Goal: Download file/media

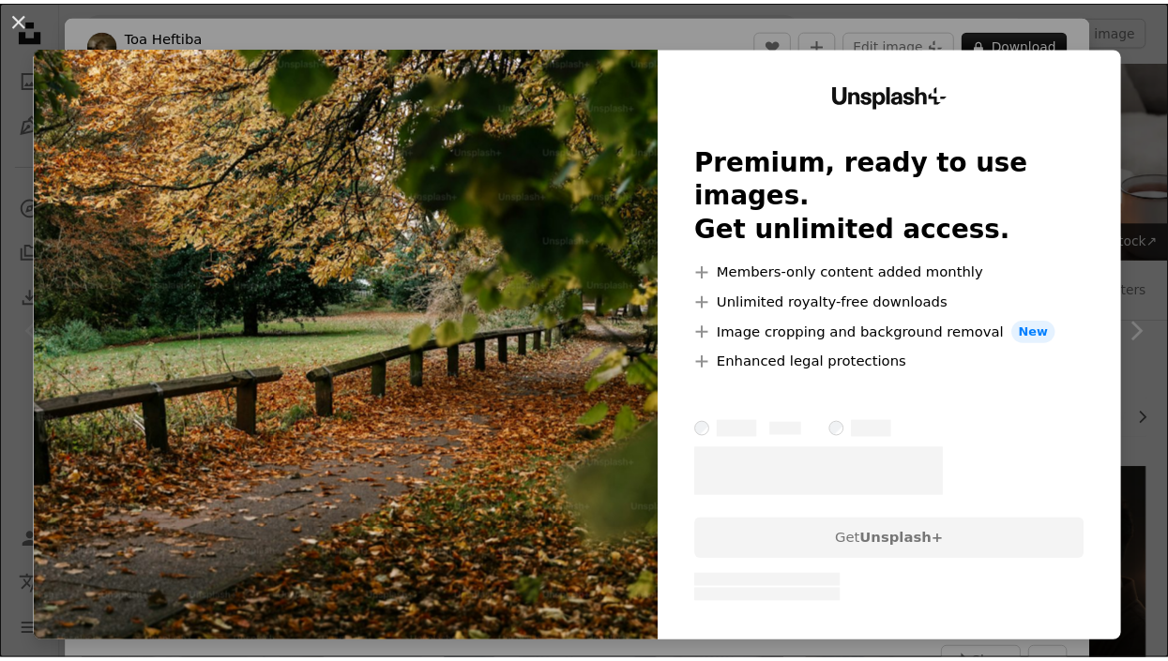
scroll to position [2532, 0]
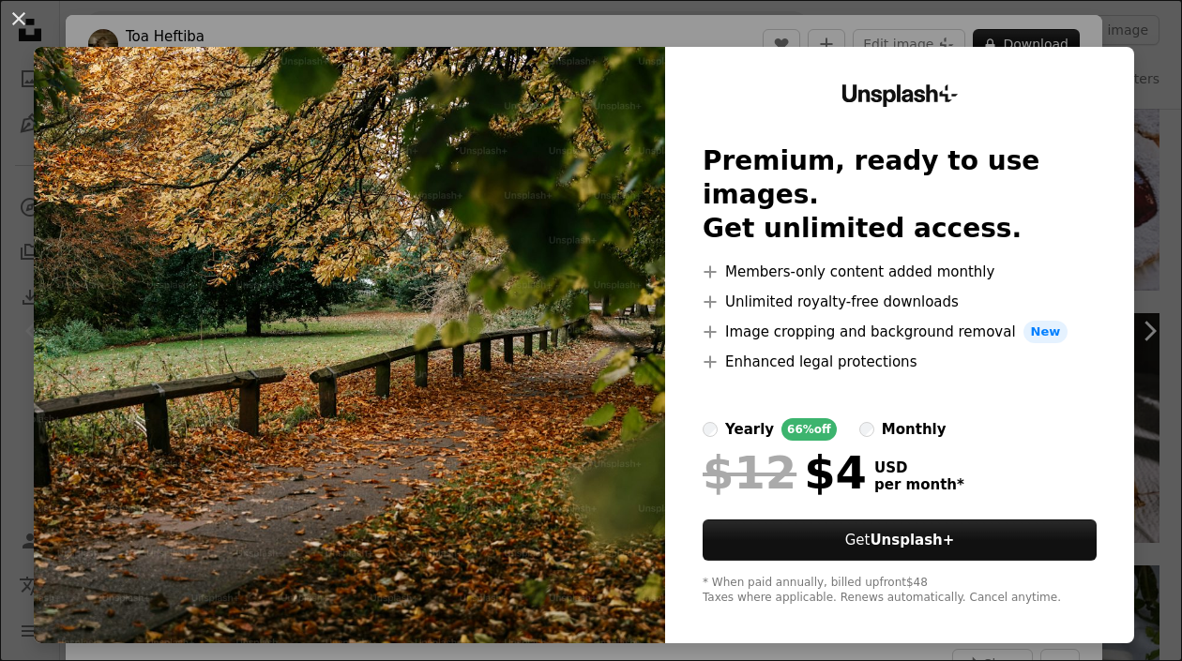
click at [372, 226] on img at bounding box center [349, 345] width 631 height 596
click at [8, 14] on button "An X shape" at bounding box center [19, 19] width 23 height 23
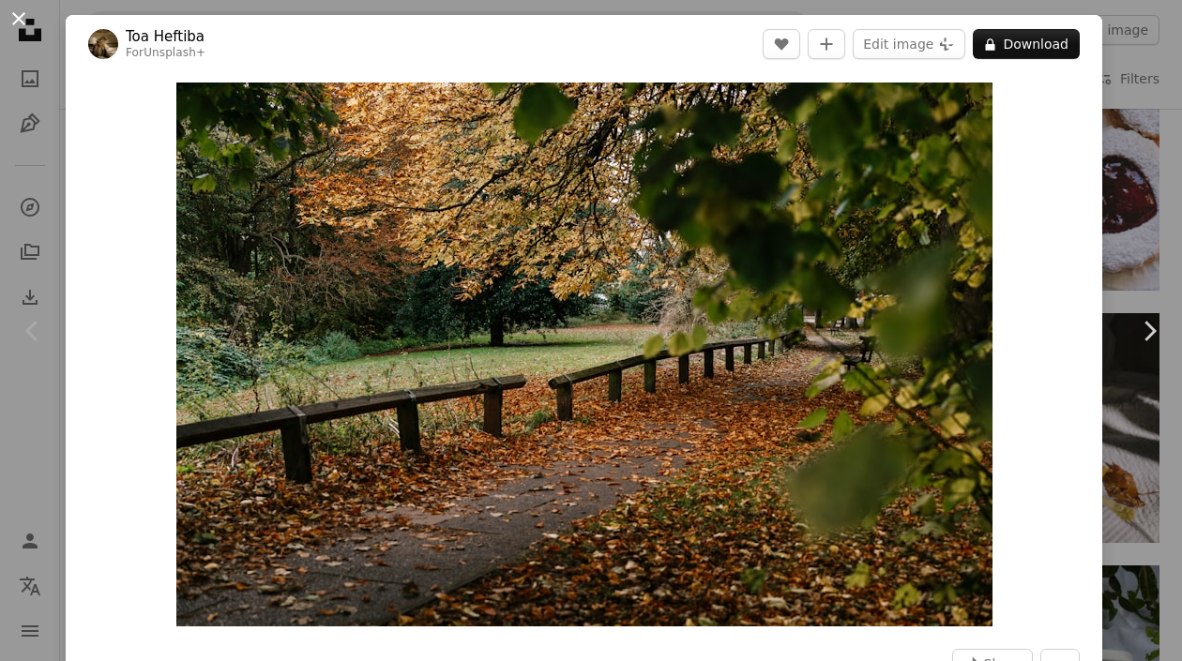
click at [11, 8] on button "An X shape" at bounding box center [19, 19] width 23 height 23
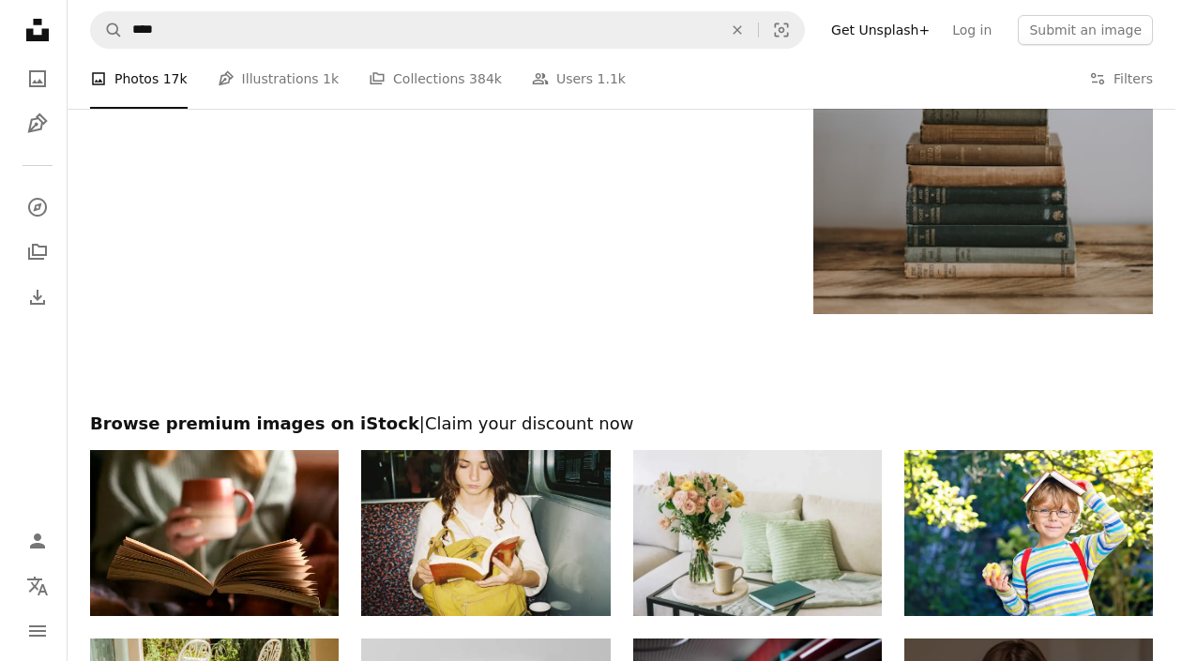
scroll to position [3189, 0]
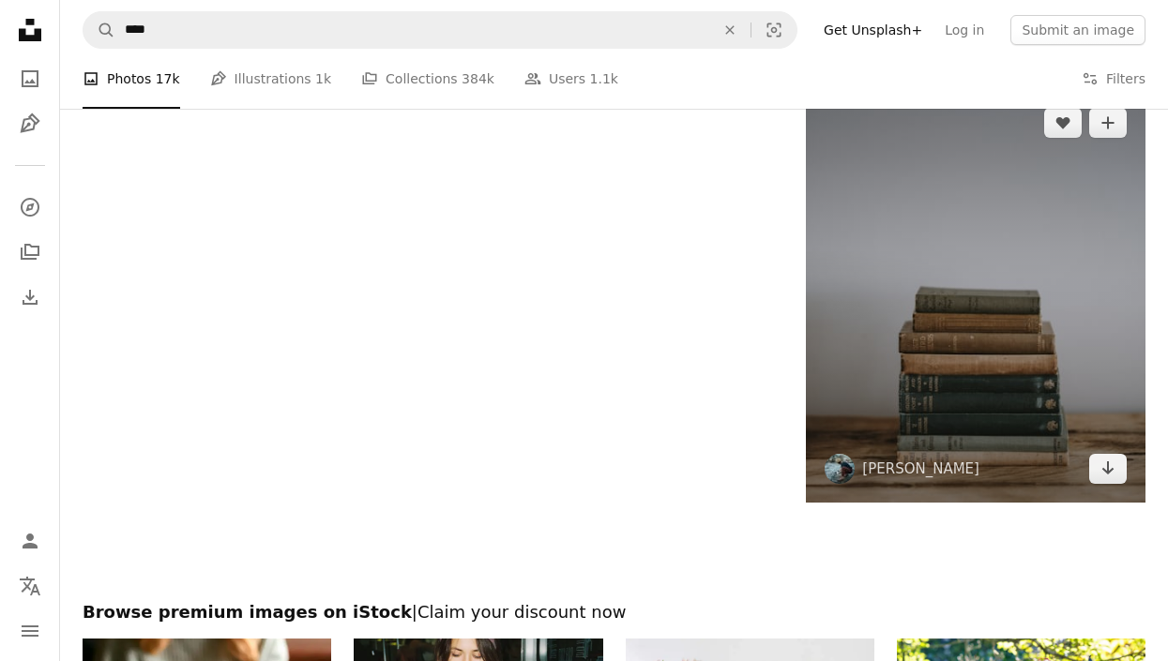
click at [914, 366] on img at bounding box center [976, 296] width 340 height 414
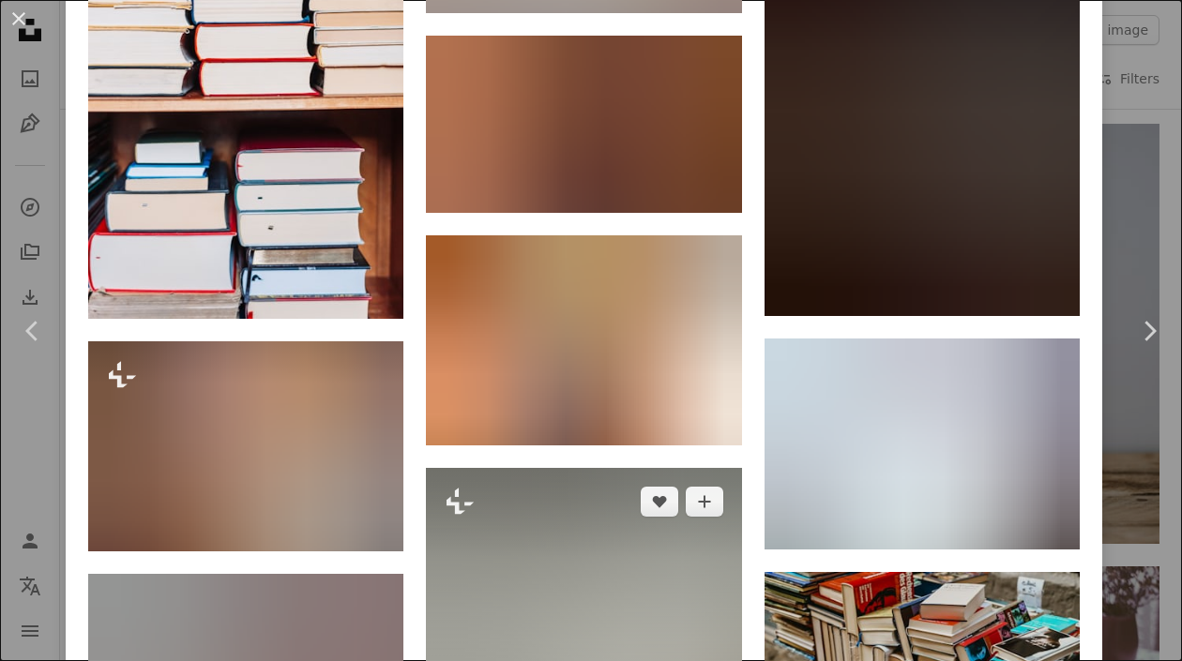
scroll to position [20254, 0]
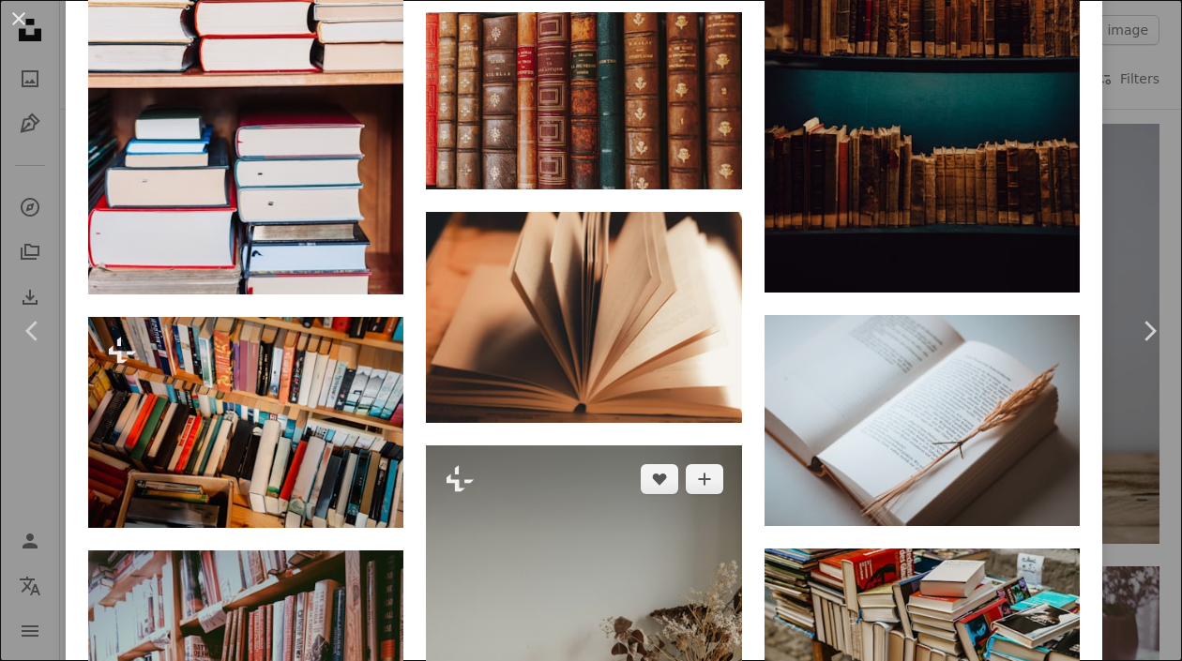
click at [501, 445] on img at bounding box center [583, 671] width 315 height 452
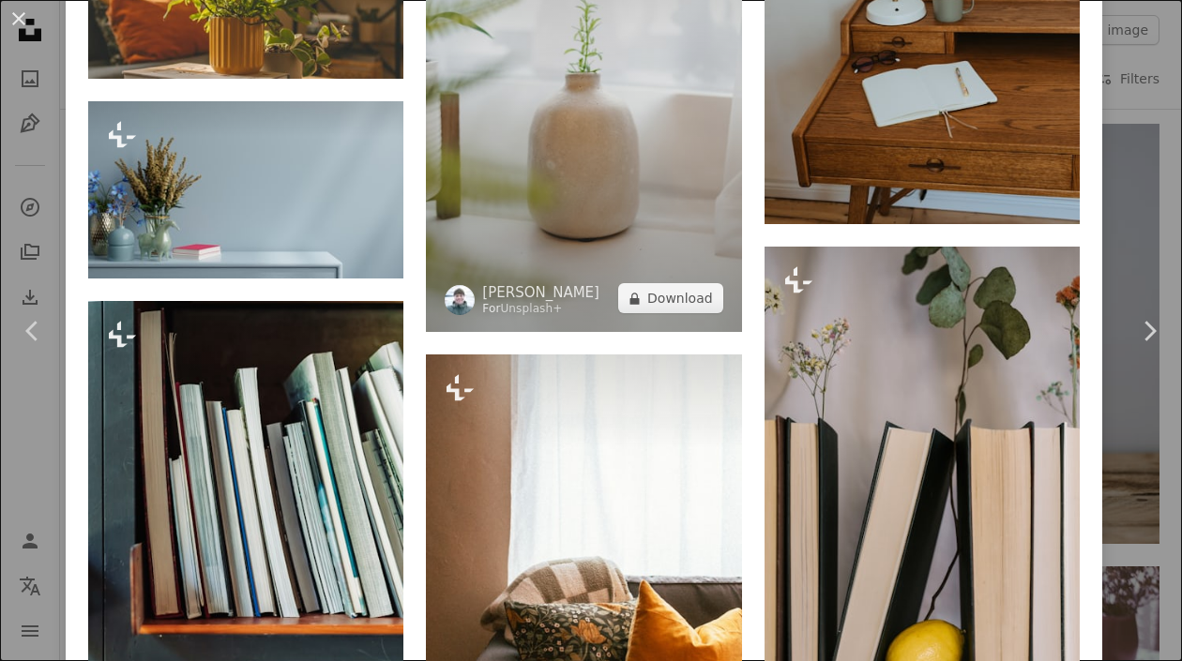
scroll to position [6190, 0]
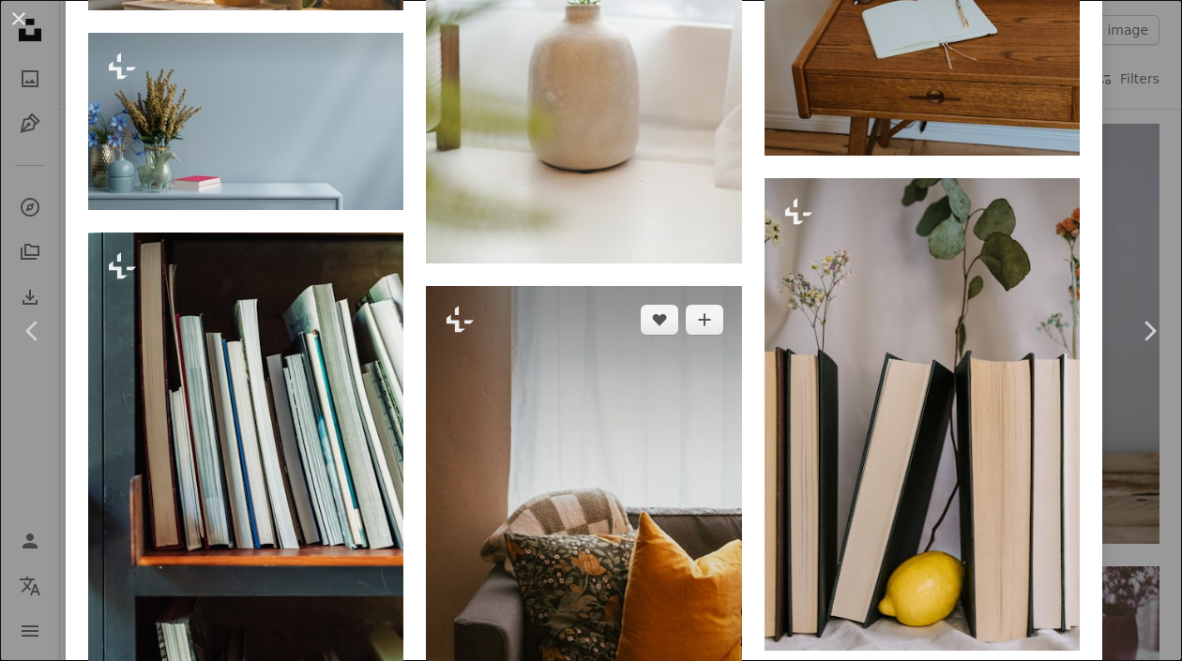
click at [632, 424] on img at bounding box center [583, 522] width 315 height 473
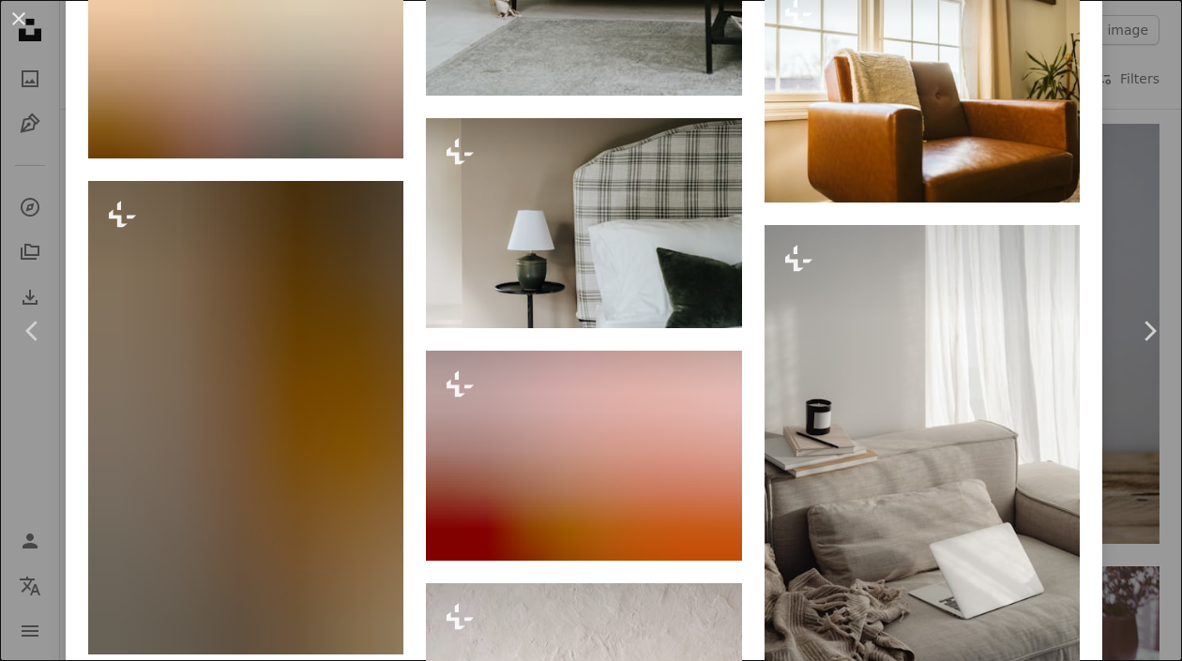
scroll to position [5690, 0]
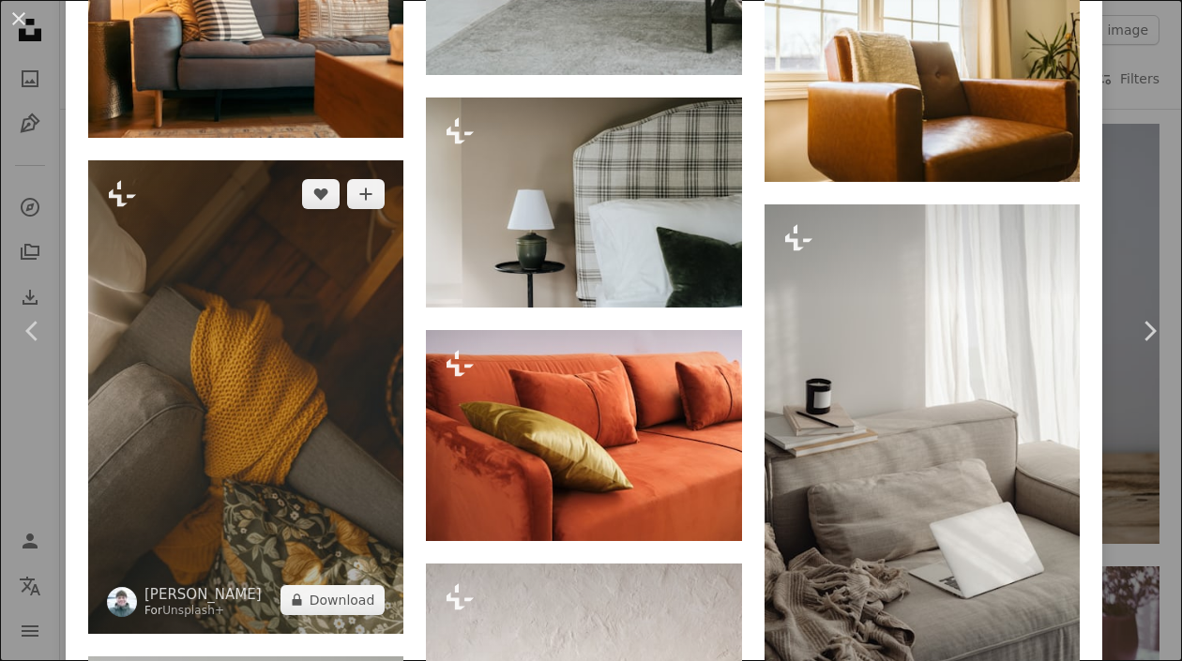
click at [328, 351] on img at bounding box center [245, 396] width 315 height 473
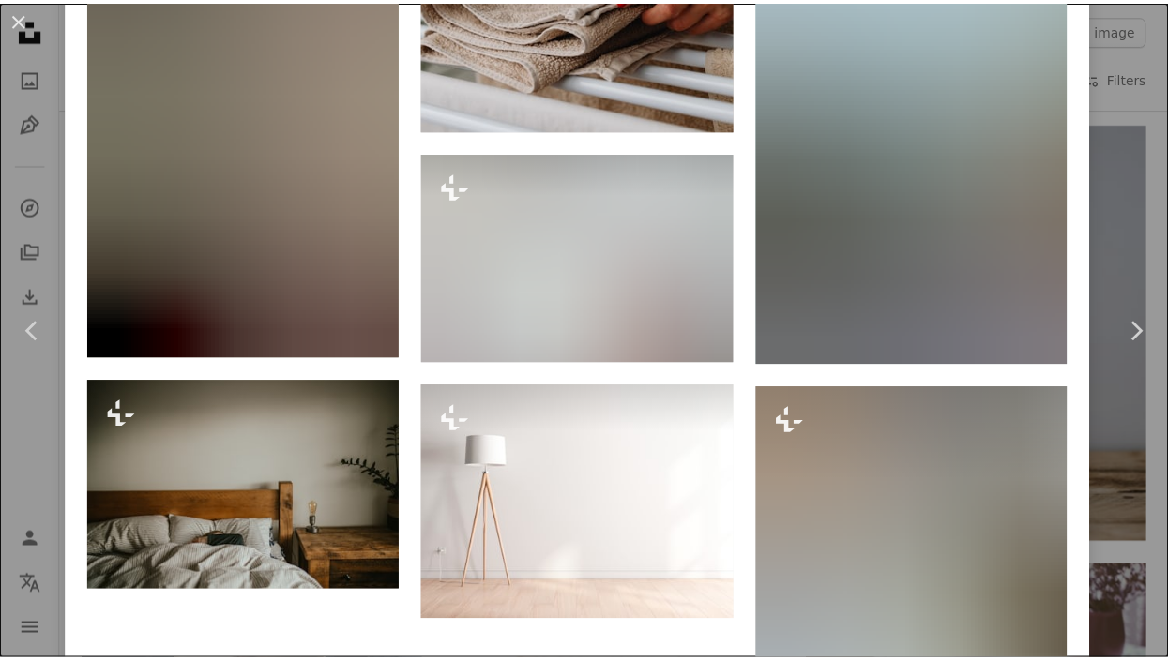
scroll to position [26325, 0]
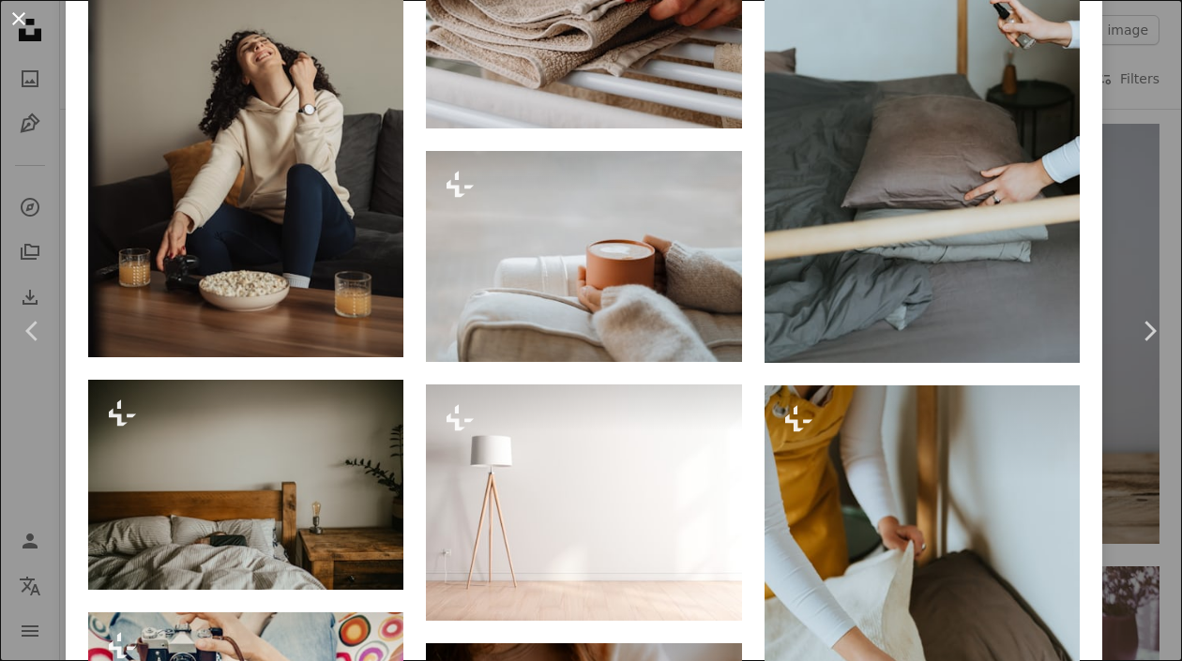
click at [20, 19] on button "An X shape" at bounding box center [19, 19] width 23 height 23
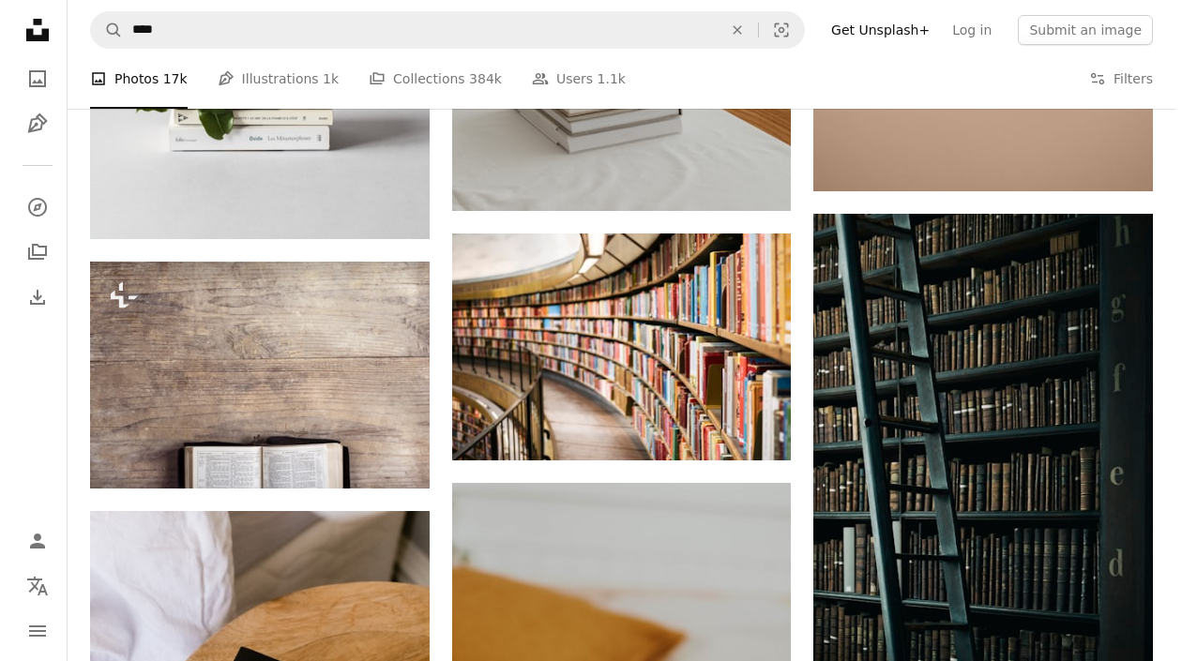
scroll to position [1782, 0]
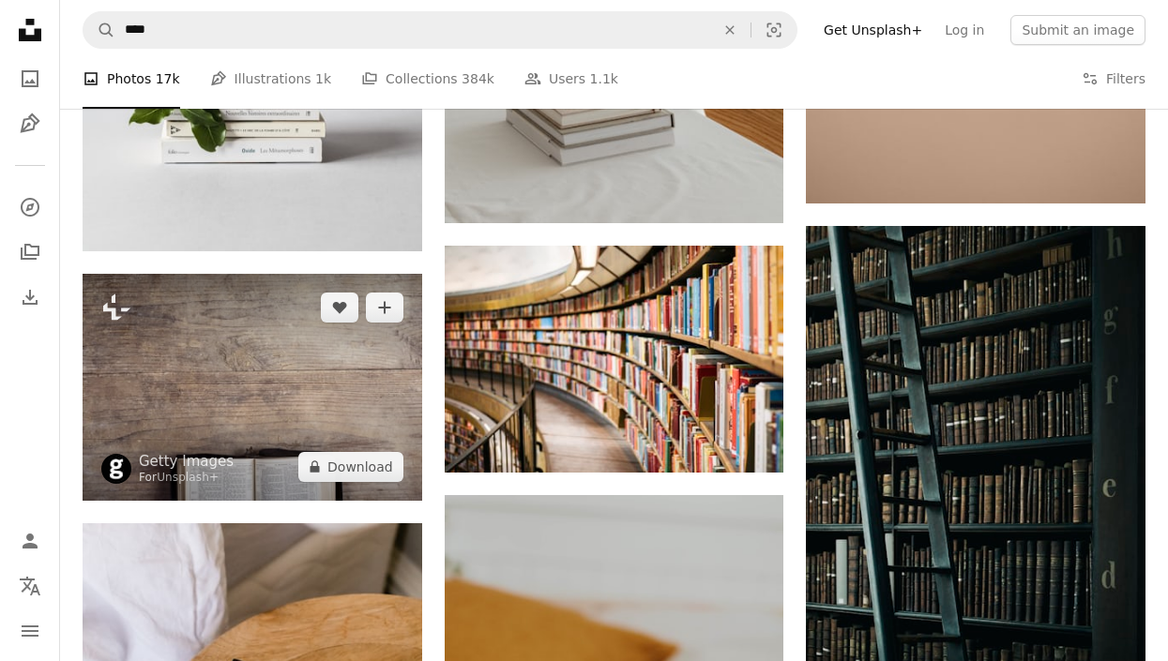
click at [210, 388] on img at bounding box center [253, 387] width 340 height 226
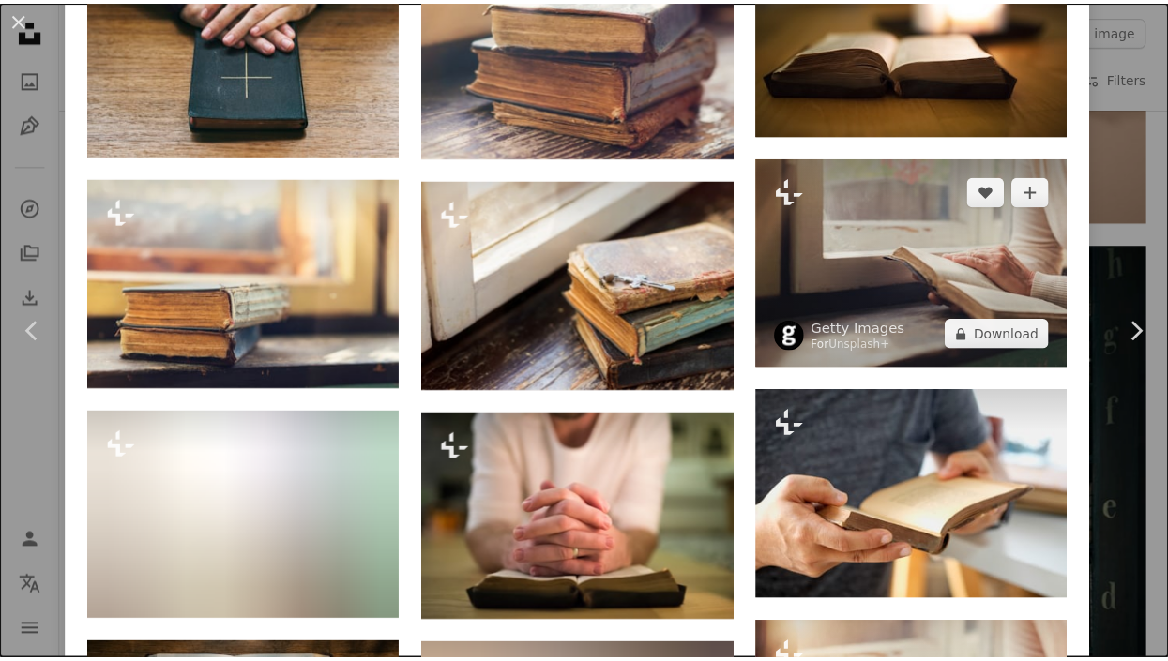
scroll to position [2626, 0]
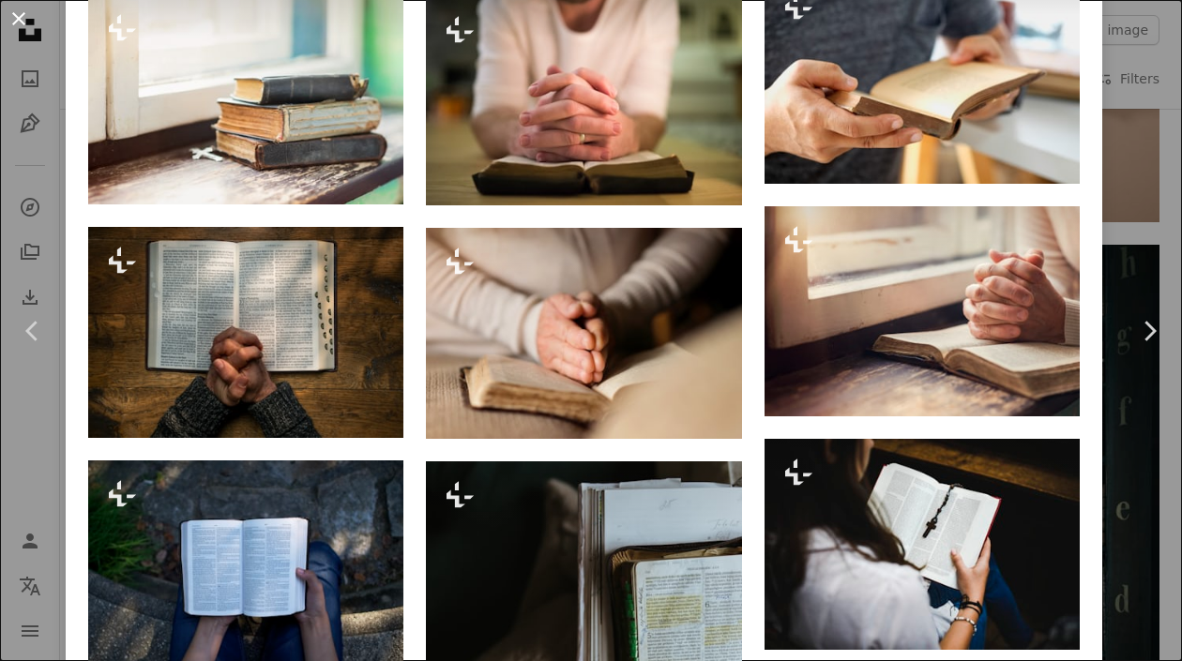
click at [8, 17] on button "An X shape" at bounding box center [19, 19] width 23 height 23
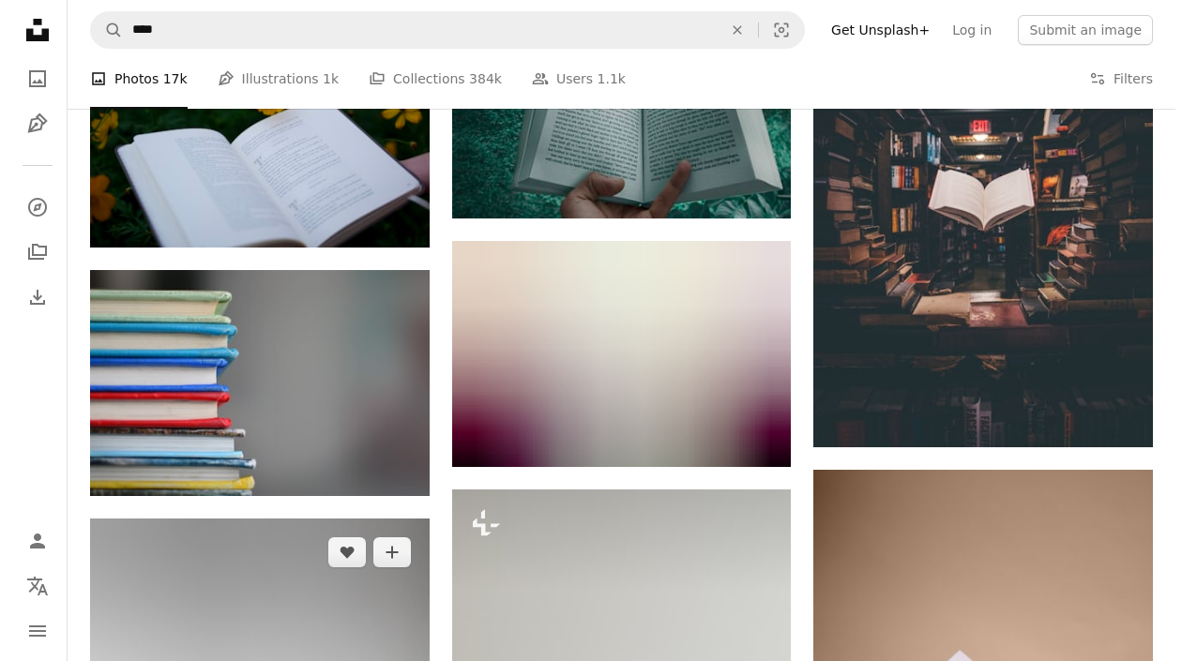
scroll to position [844, 0]
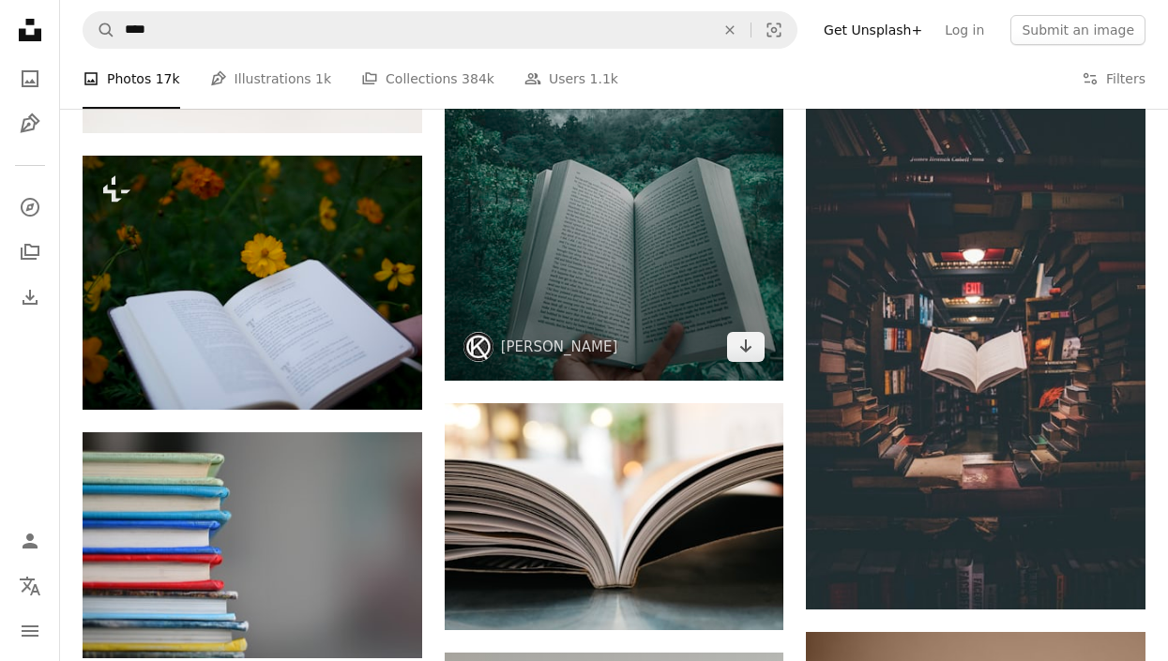
click at [650, 321] on img at bounding box center [615, 127] width 340 height 508
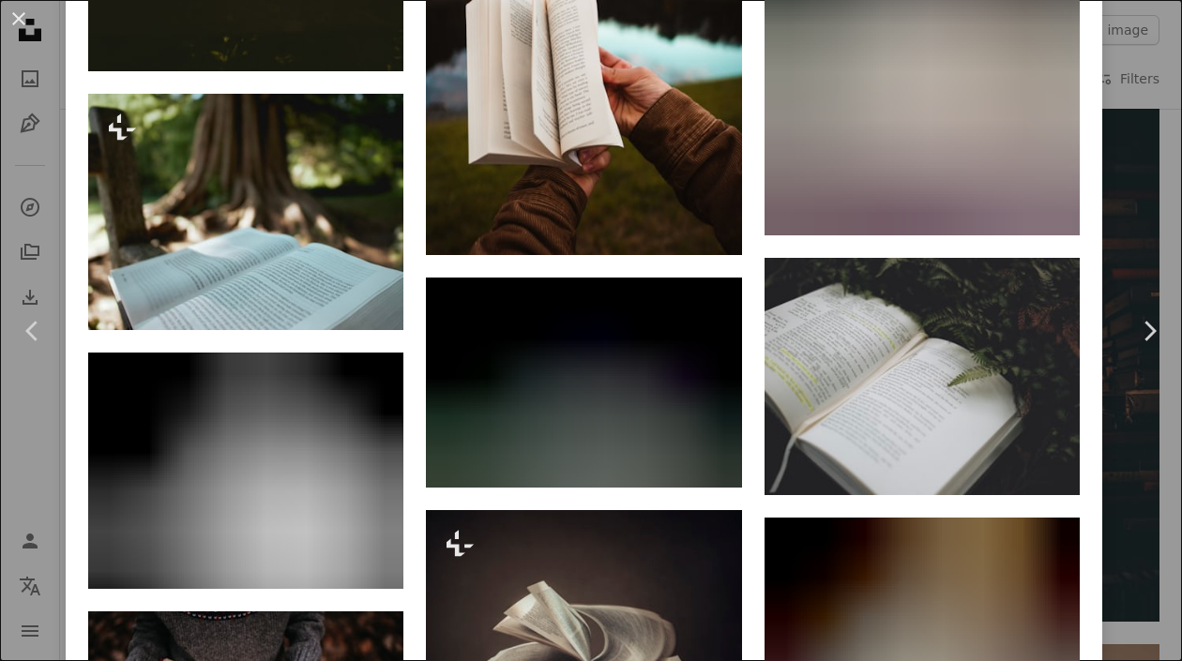
scroll to position [1501, 0]
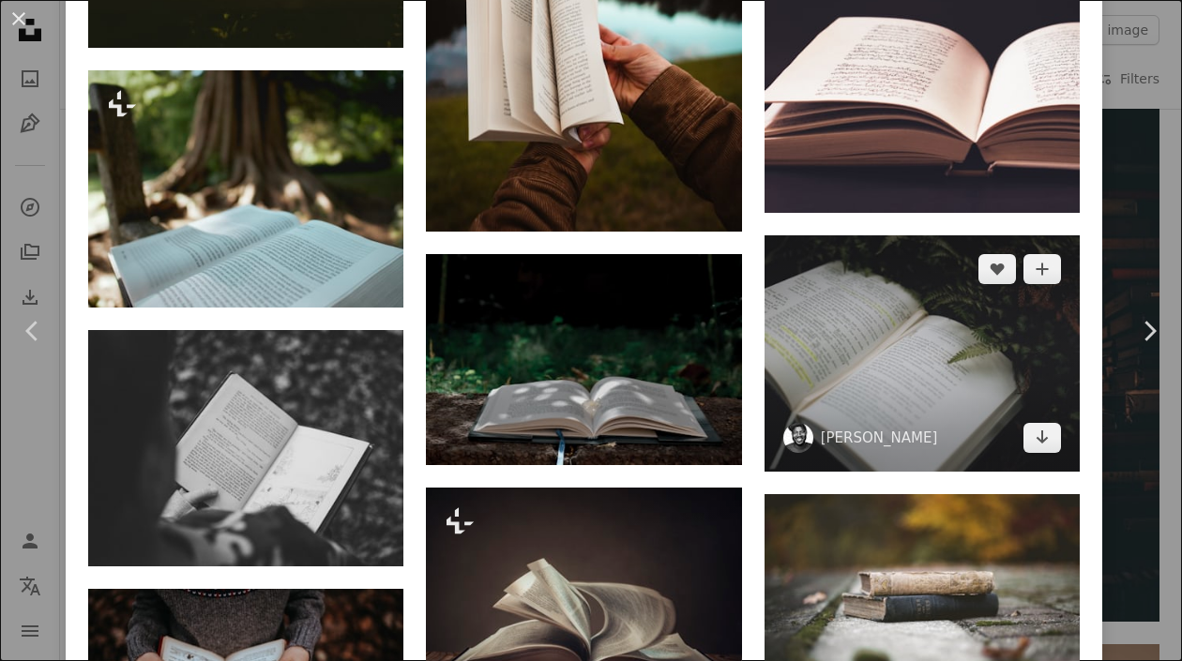
click at [833, 313] on img at bounding box center [921, 353] width 315 height 236
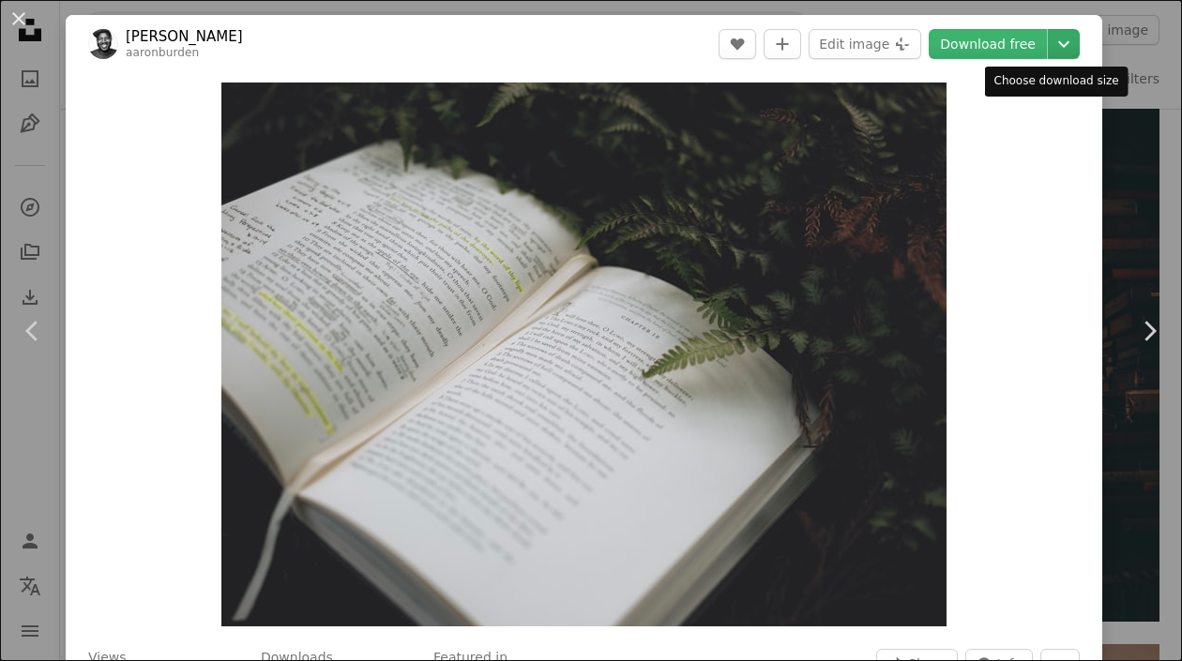
click at [1057, 42] on icon "Chevron down" at bounding box center [1064, 44] width 30 height 23
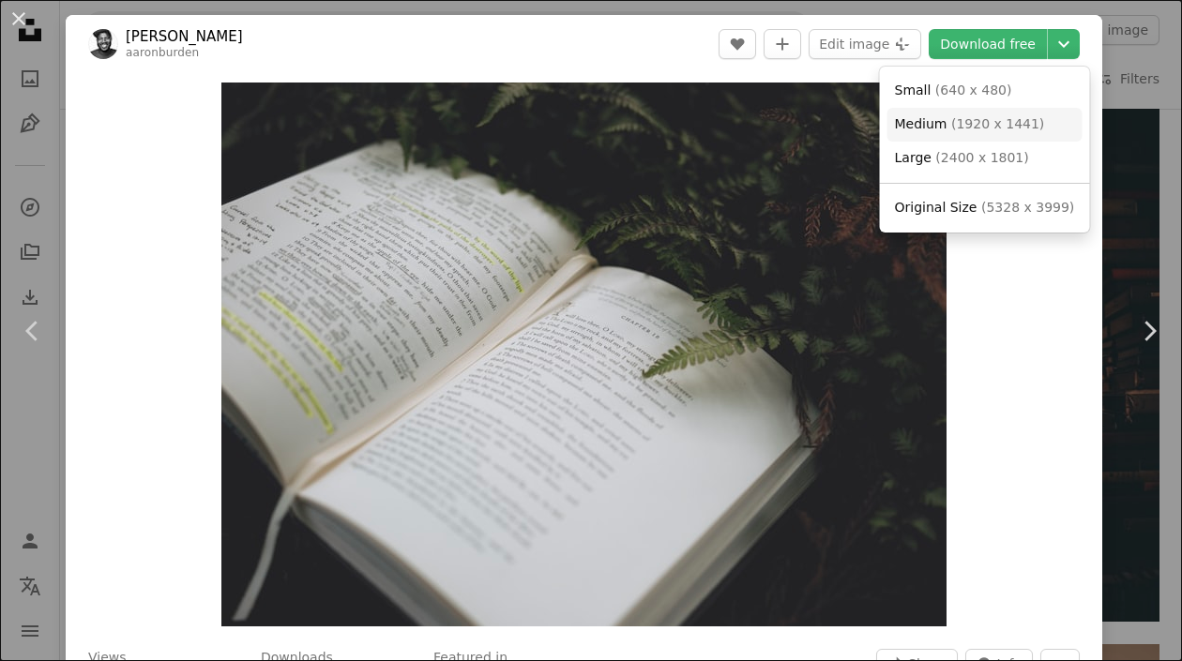
click at [980, 125] on span "( 1920 x 1441 )" at bounding box center [997, 123] width 93 height 15
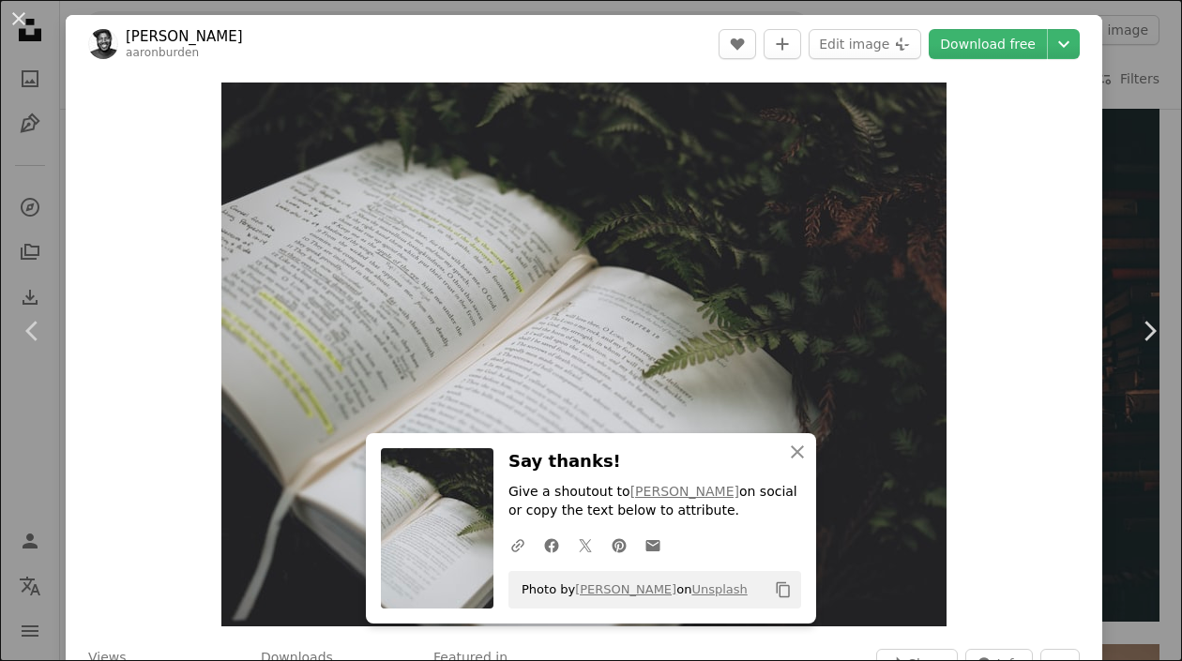
click at [1135, 8] on div "An X shape Chevron left Chevron right An X shape Close Say thanks! Give a shout…" at bounding box center [591, 330] width 1182 height 661
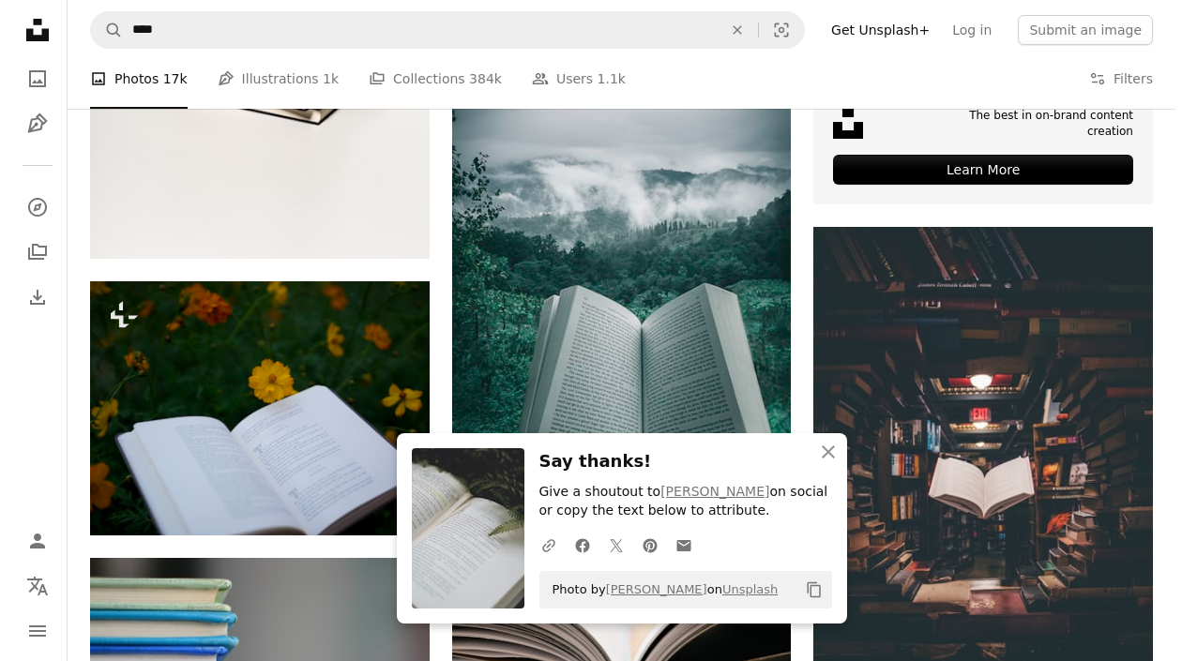
scroll to position [551, 0]
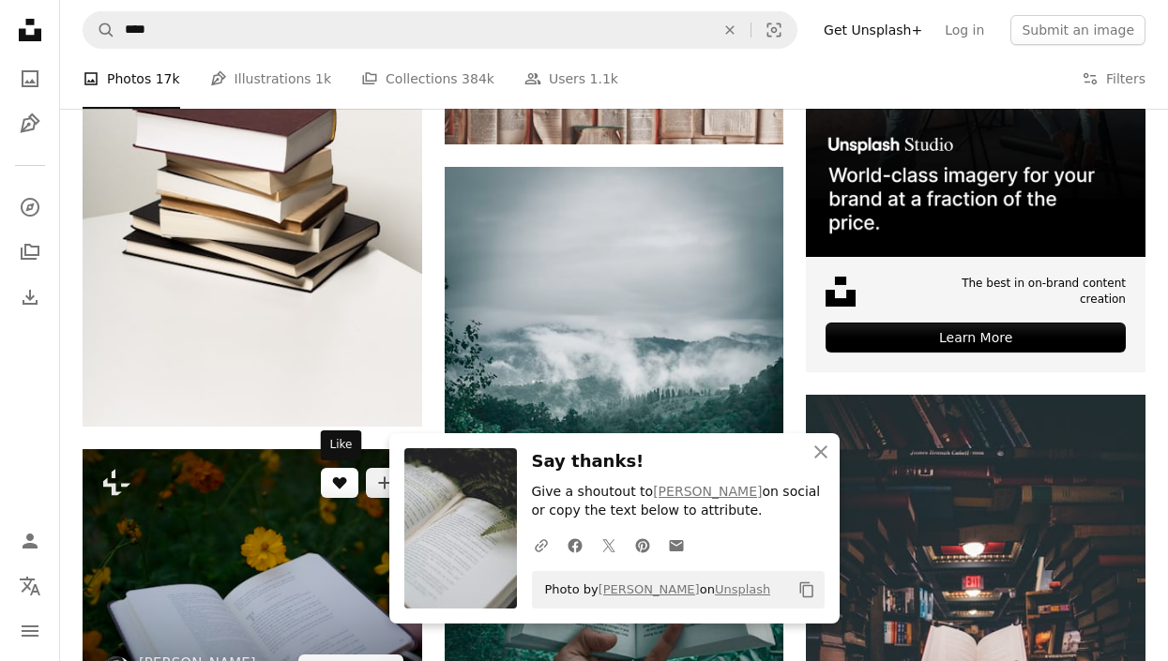
click at [334, 494] on button "A heart" at bounding box center [340, 483] width 38 height 30
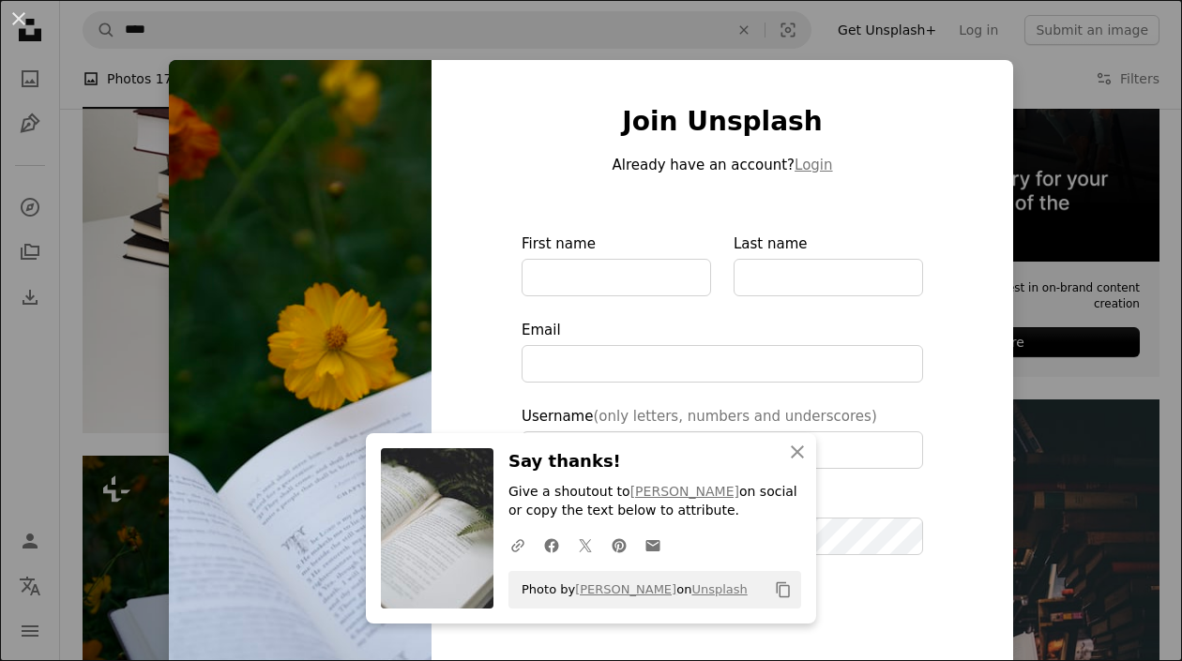
click at [1008, 124] on div "An X shape An X shape Close Say thanks! Give a shoutout to [PERSON_NAME] on soc…" at bounding box center [591, 330] width 1182 height 661
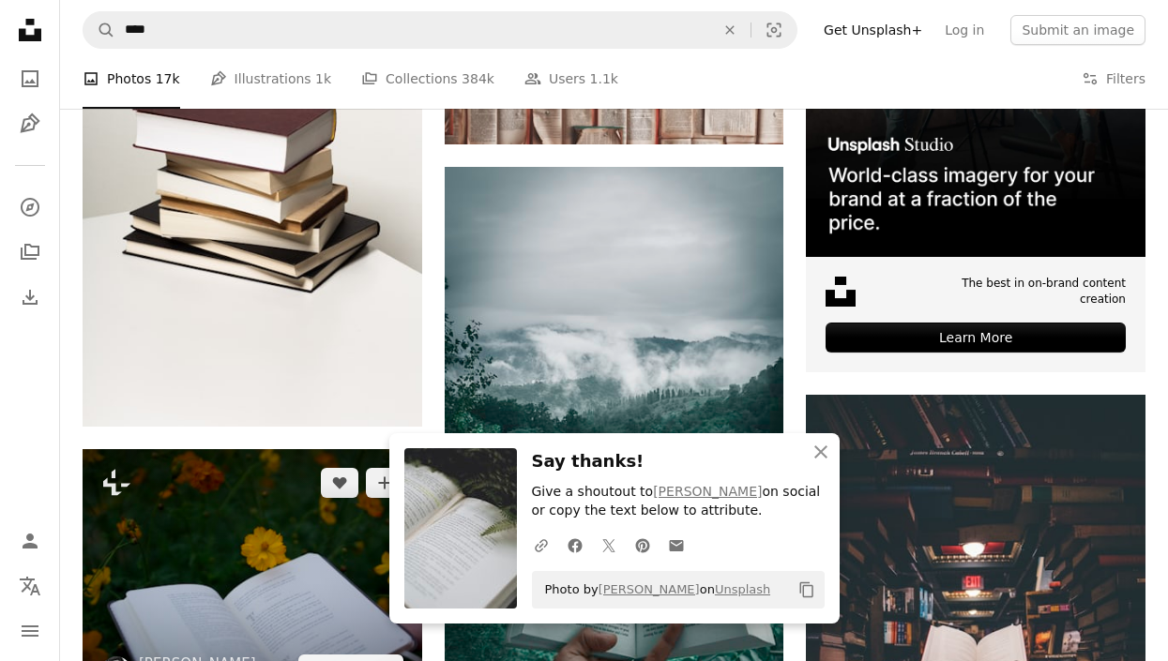
click at [166, 521] on img at bounding box center [253, 576] width 340 height 254
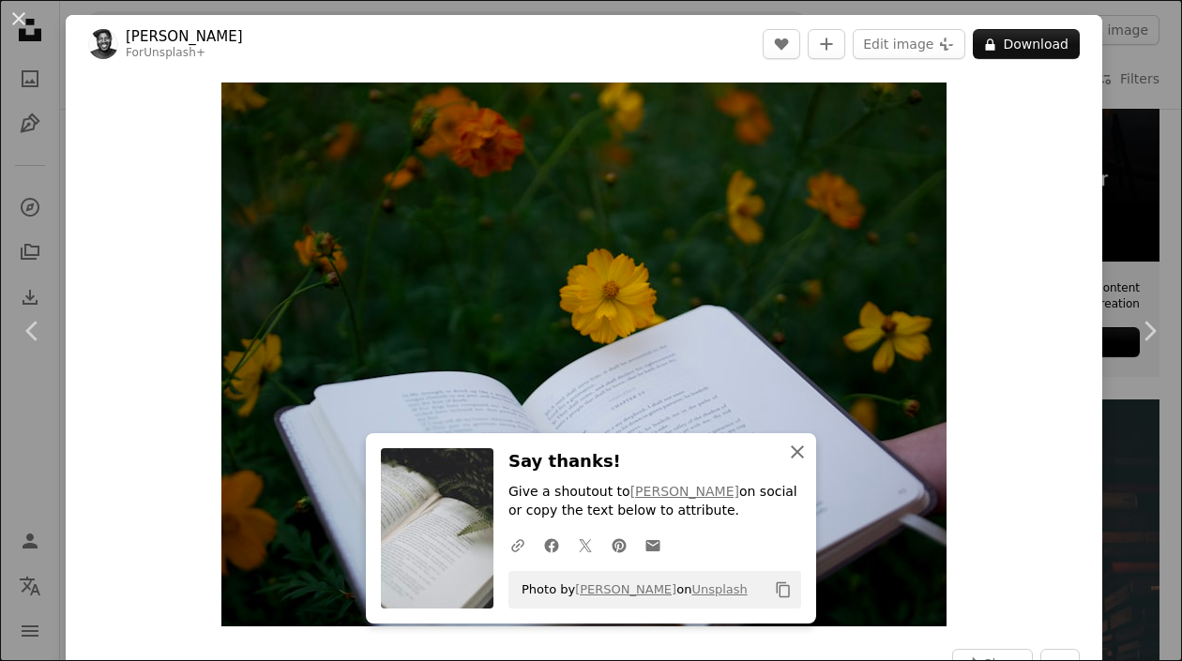
click at [786, 448] on icon "An X shape" at bounding box center [797, 452] width 23 height 23
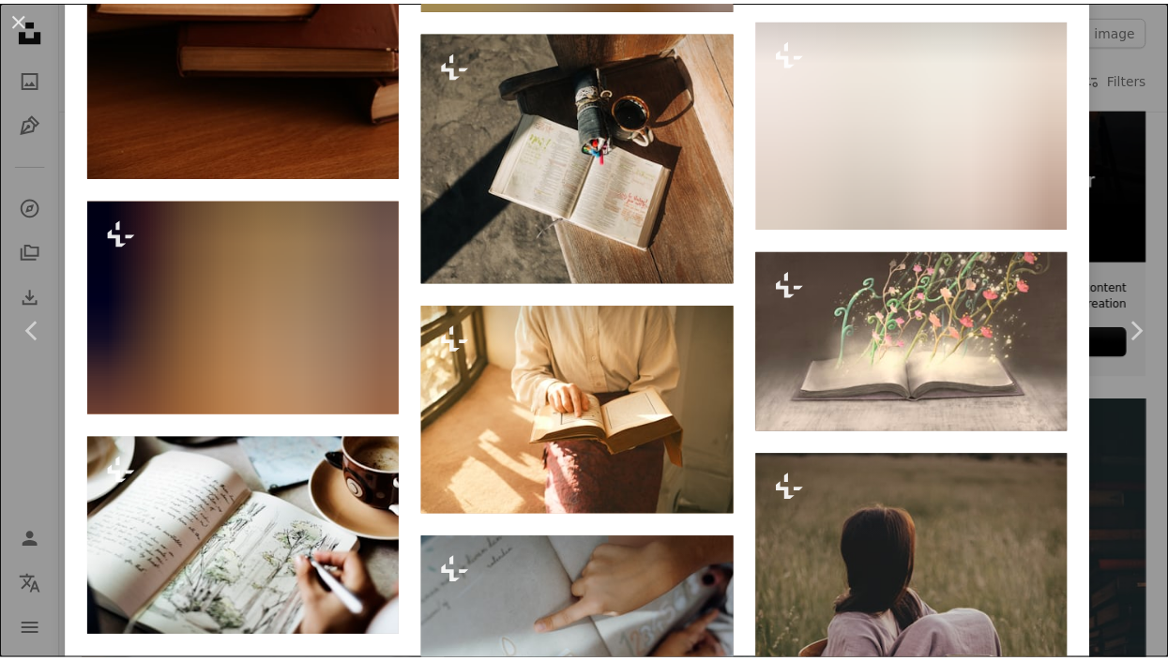
scroll to position [5402, 0]
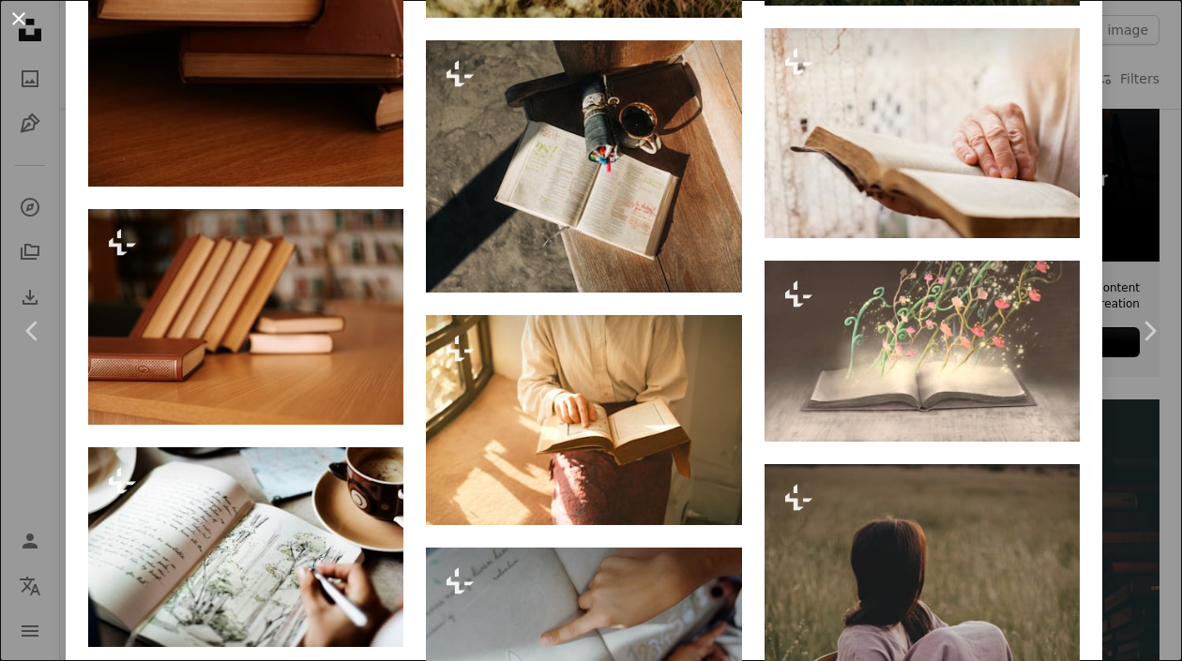
click at [8, 8] on button "An X shape" at bounding box center [19, 19] width 23 height 23
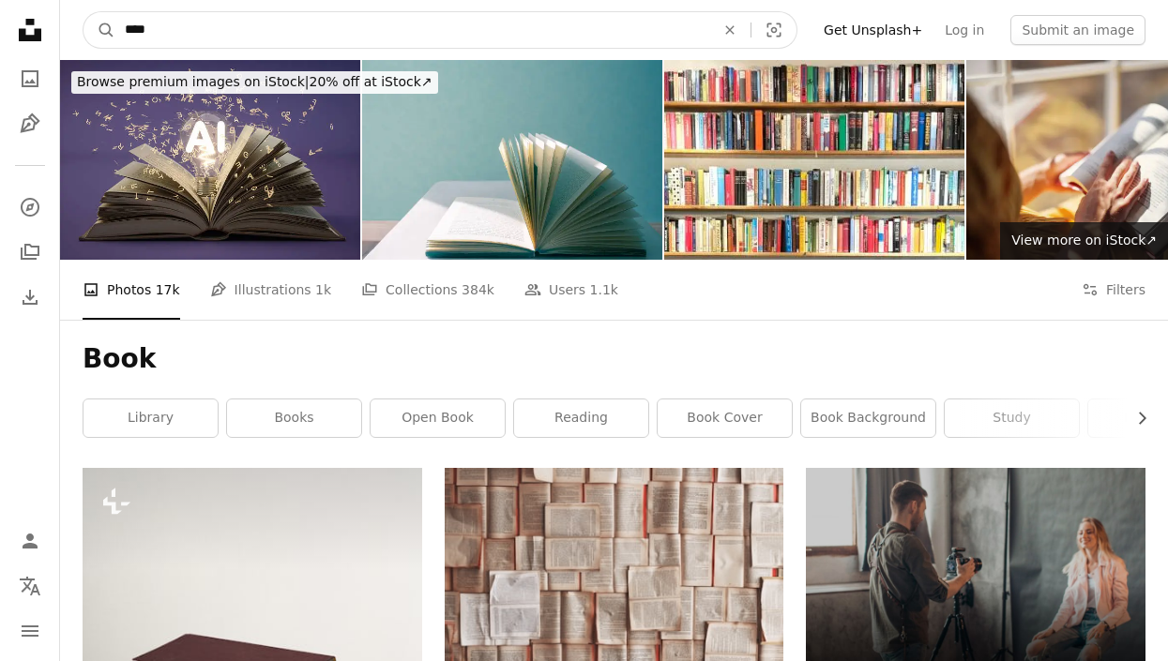
click at [199, 25] on input "****" at bounding box center [412, 30] width 594 height 36
type input "**********"
click button "A magnifying glass" at bounding box center [99, 30] width 32 height 36
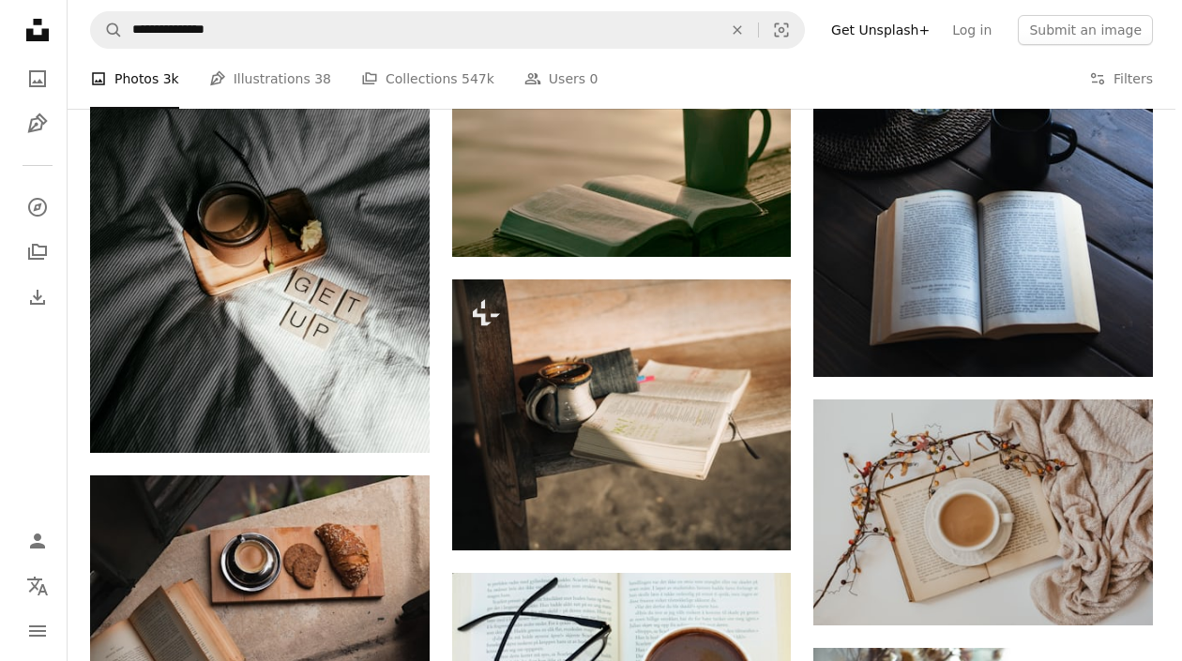
scroll to position [1501, 0]
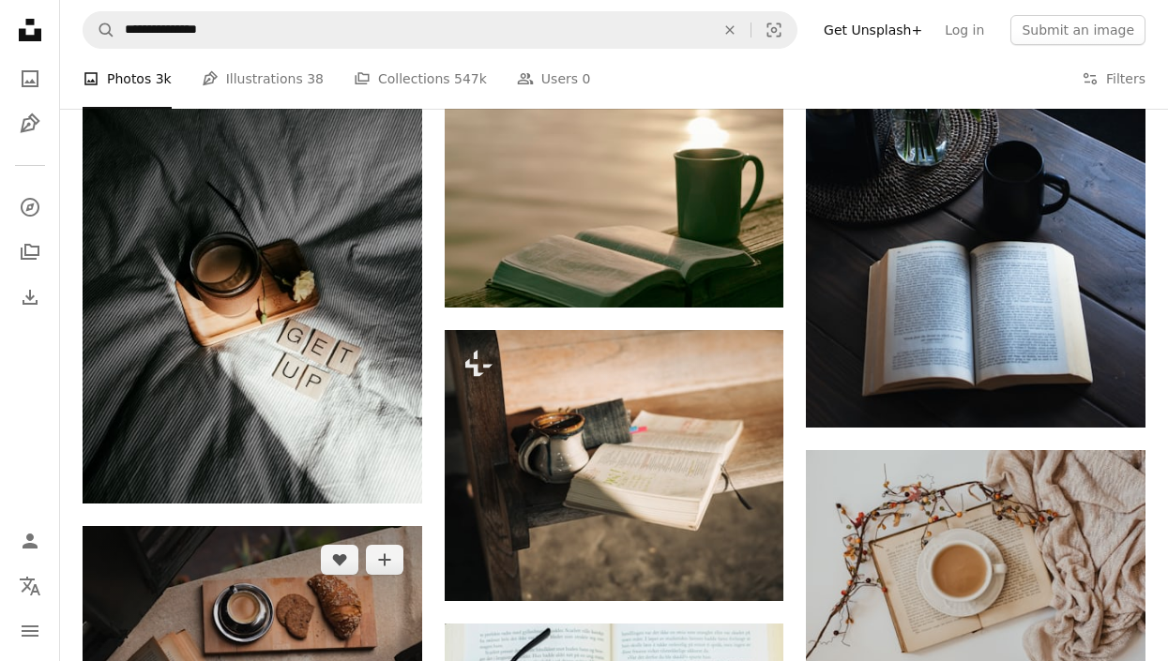
click at [300, 600] on img at bounding box center [253, 639] width 340 height 226
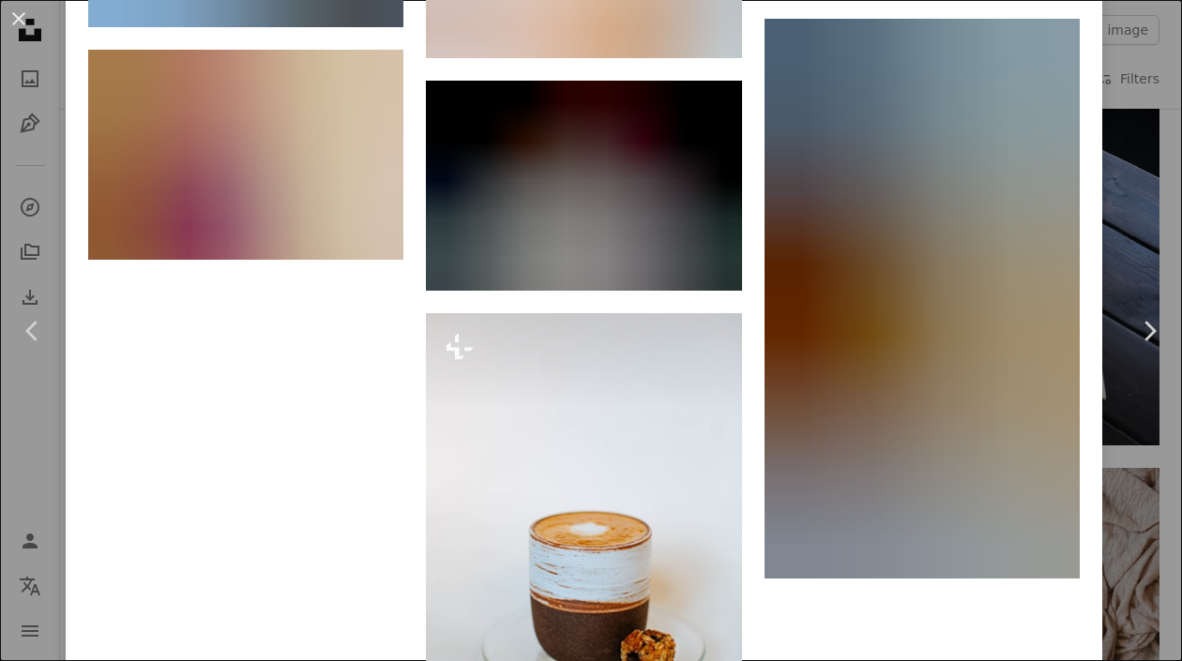
scroll to position [7691, 0]
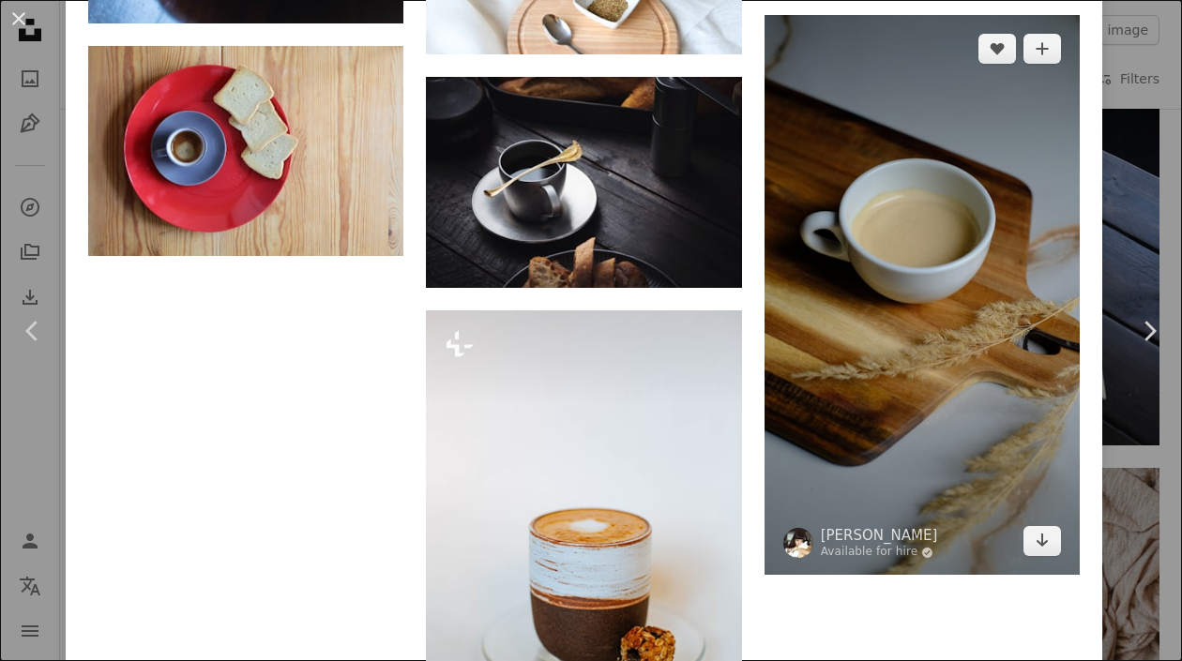
click at [822, 298] on img at bounding box center [921, 295] width 315 height 561
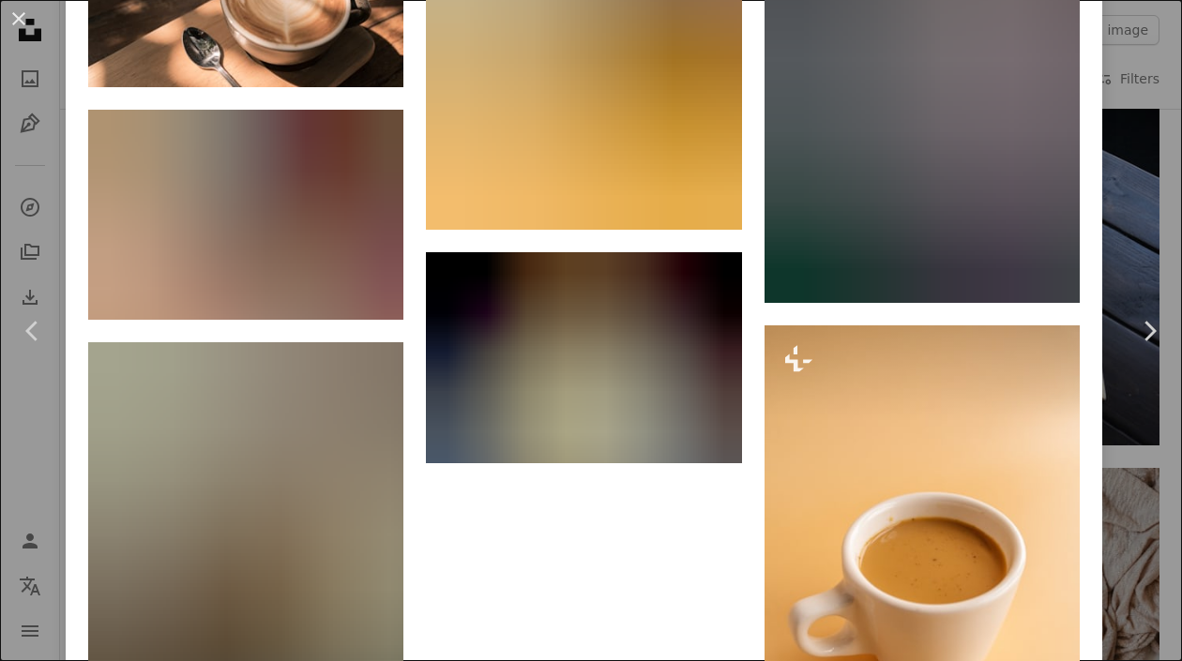
scroll to position [6320, 0]
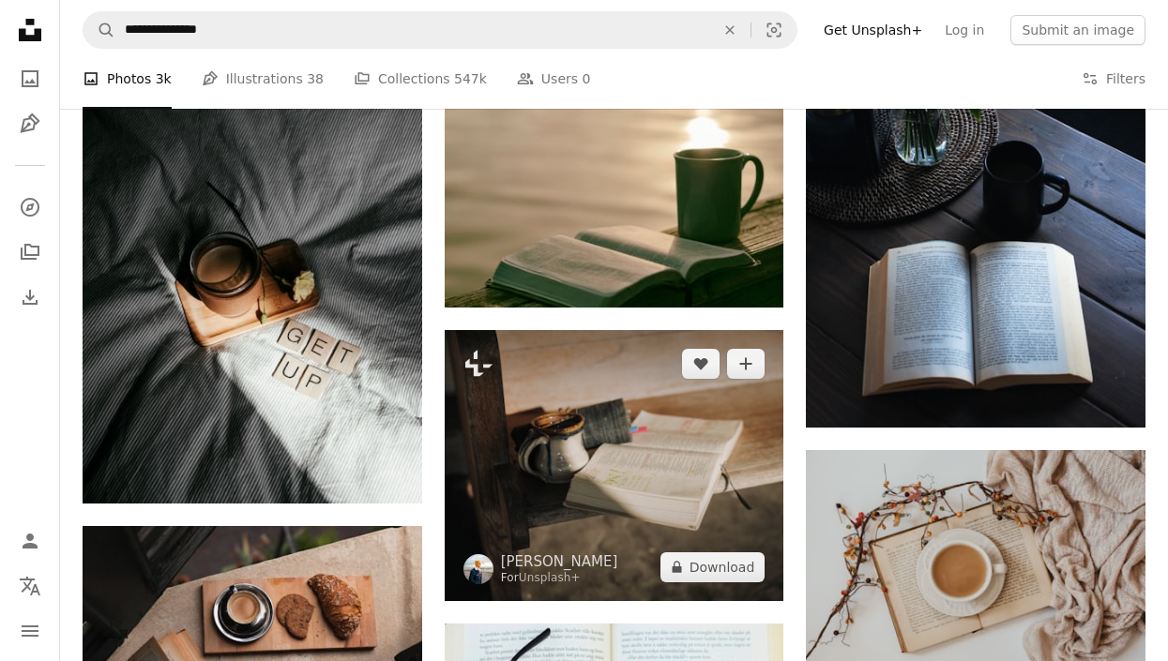
click at [677, 433] on img at bounding box center [615, 465] width 340 height 271
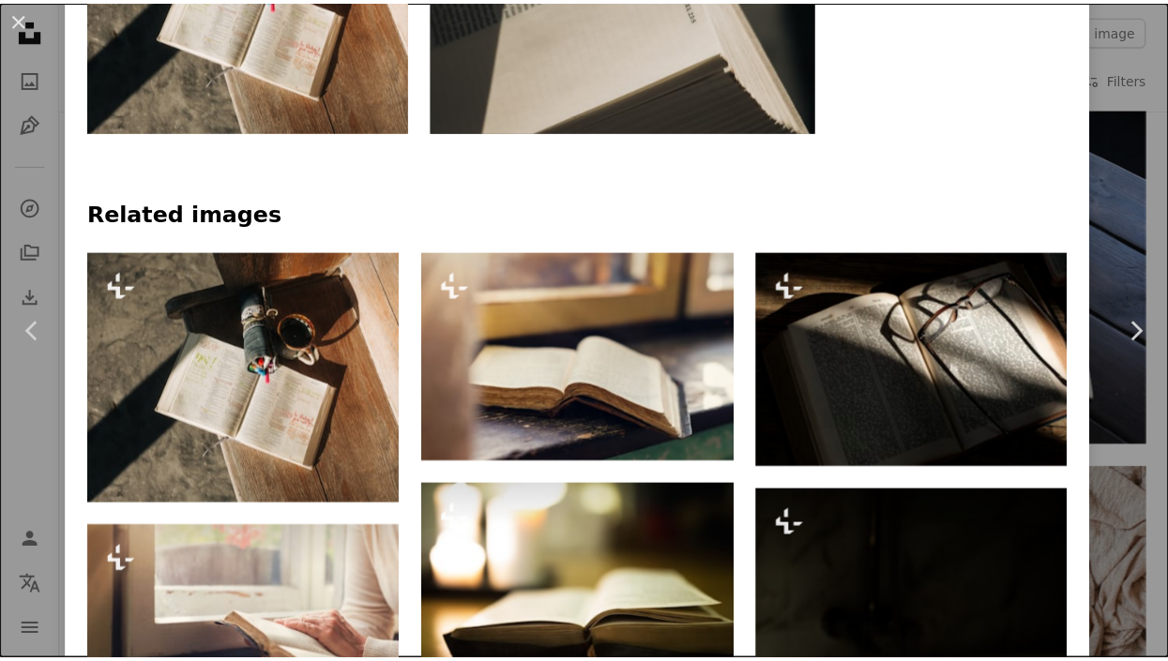
scroll to position [1219, 0]
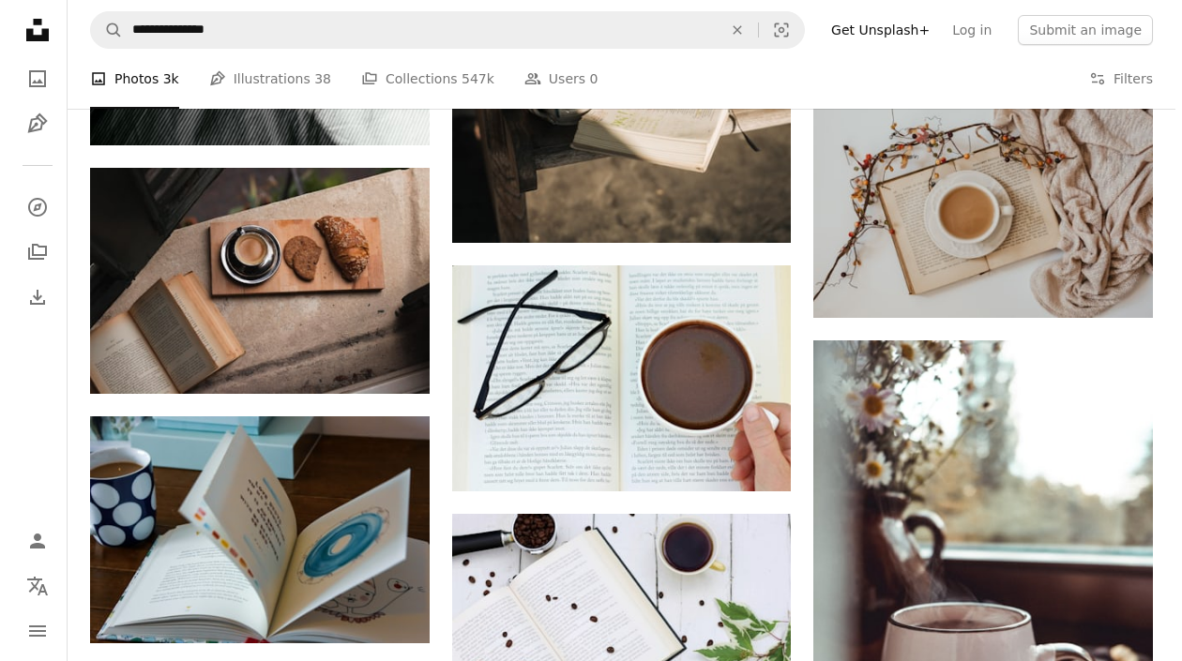
scroll to position [1876, 0]
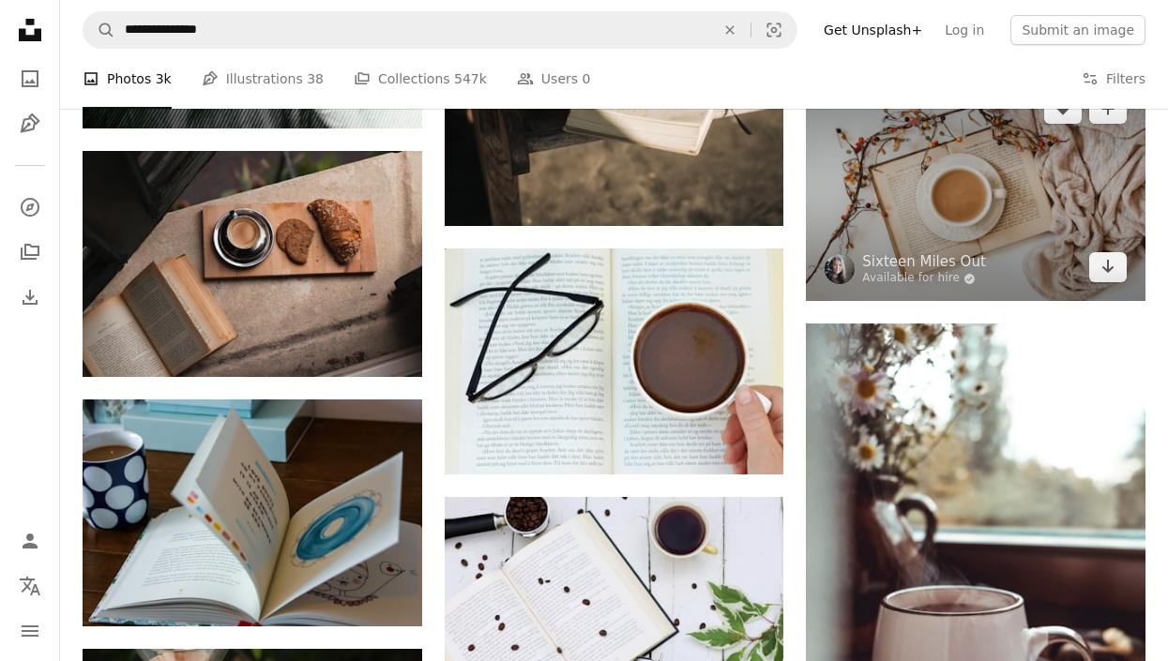
click at [1003, 200] on img at bounding box center [976, 188] width 340 height 226
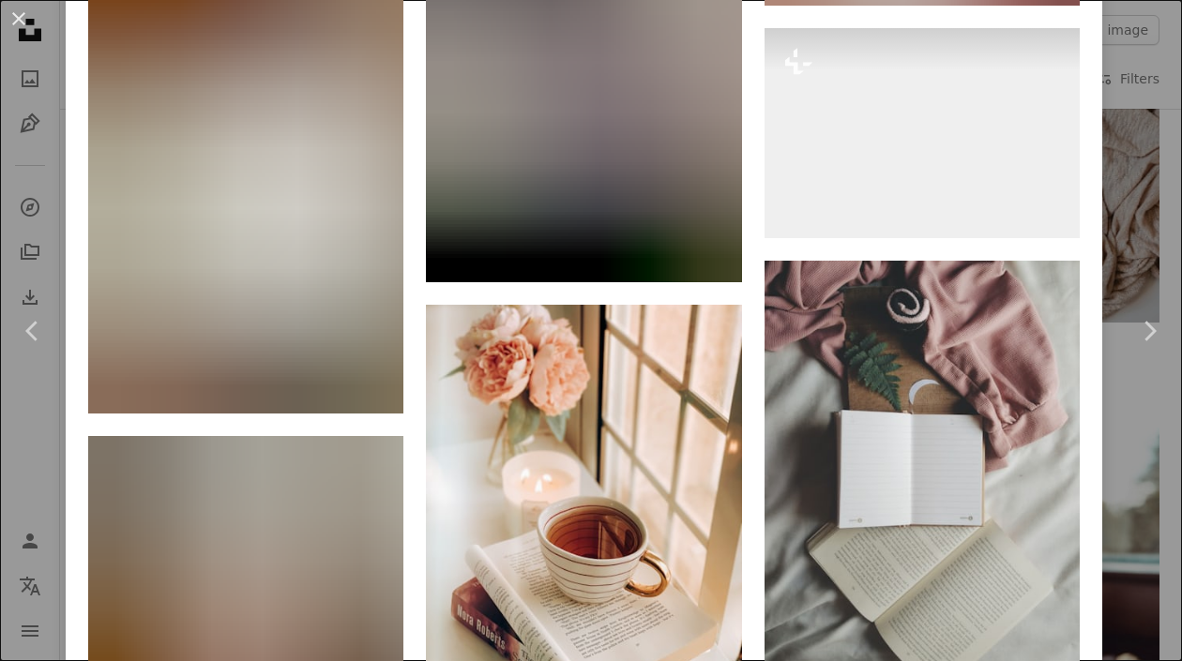
scroll to position [4845, 0]
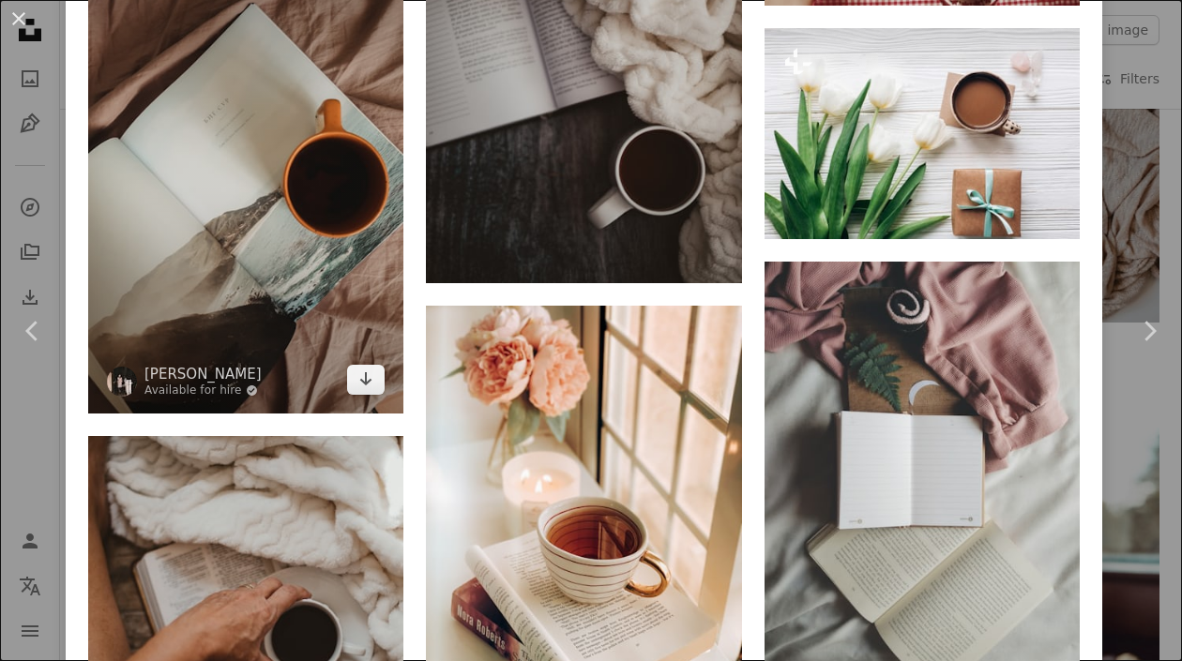
click at [255, 209] on img at bounding box center [245, 176] width 315 height 473
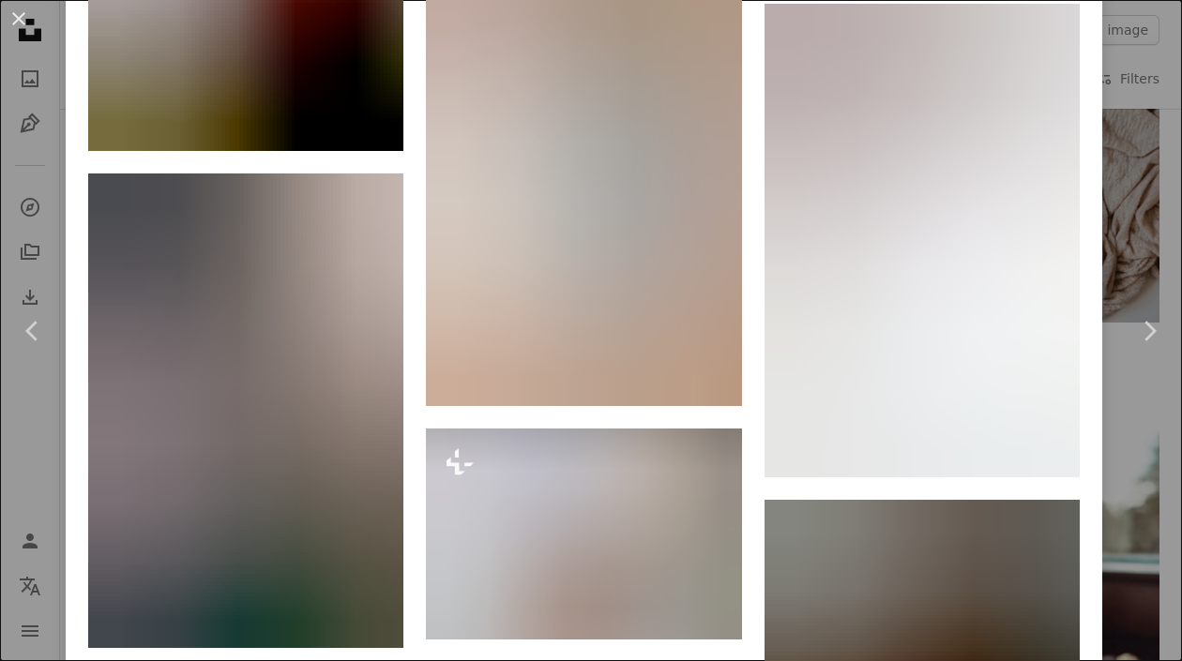
scroll to position [30391, 0]
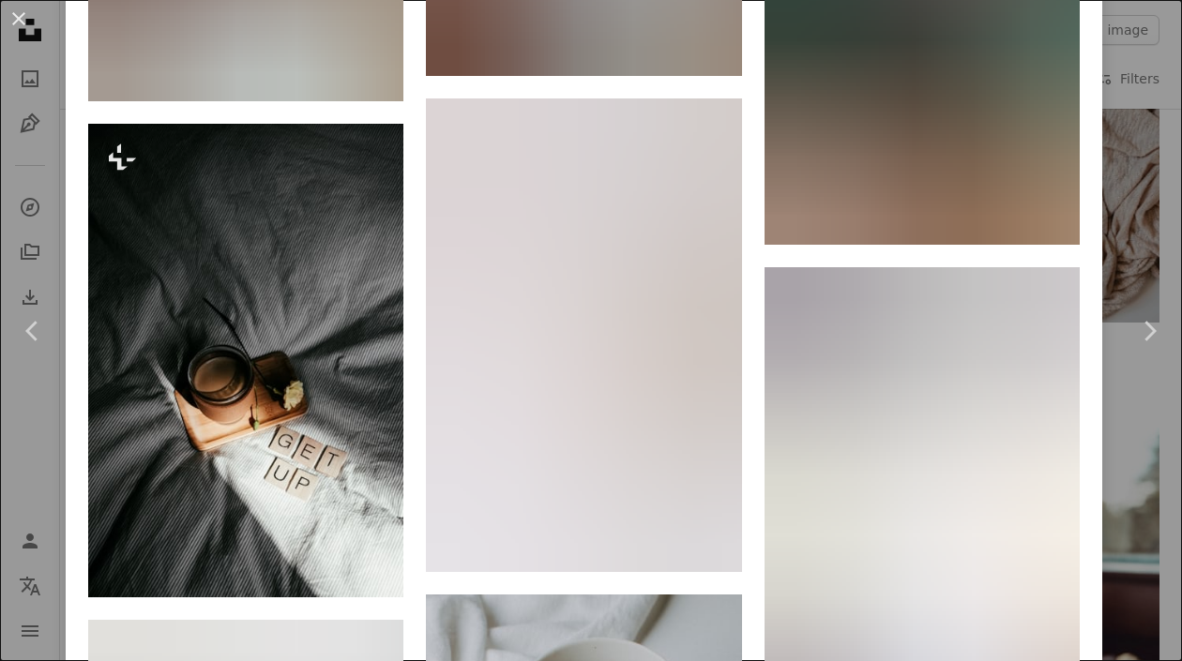
scroll to position [5158, 0]
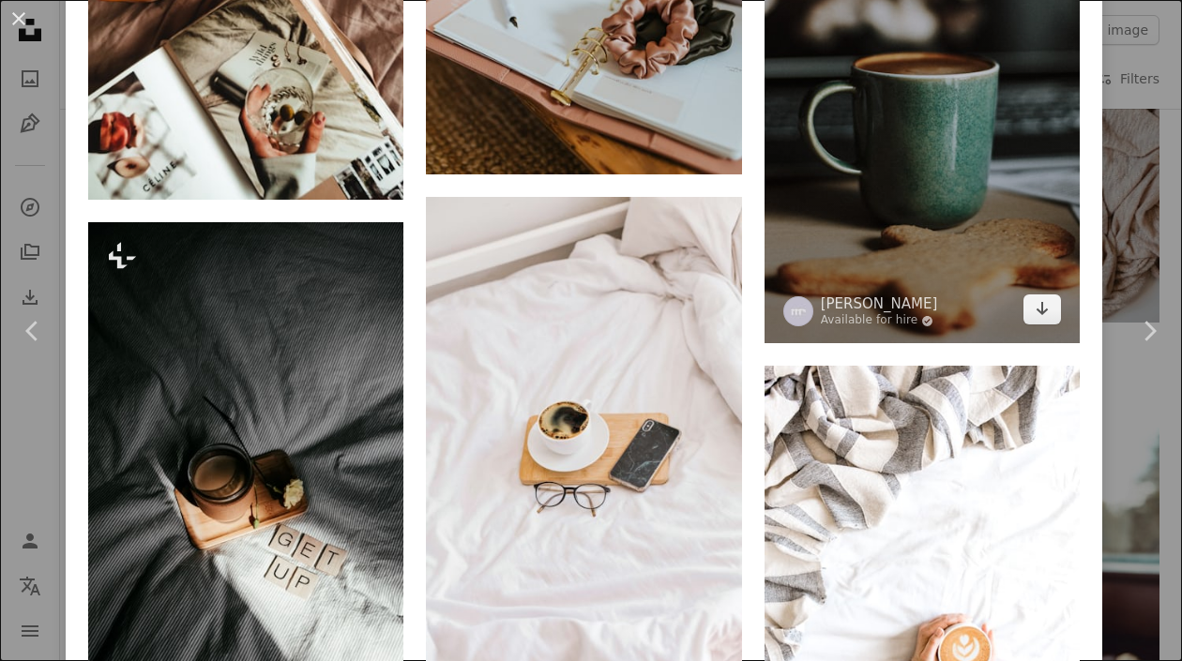
click at [894, 98] on img at bounding box center [921, 108] width 315 height 474
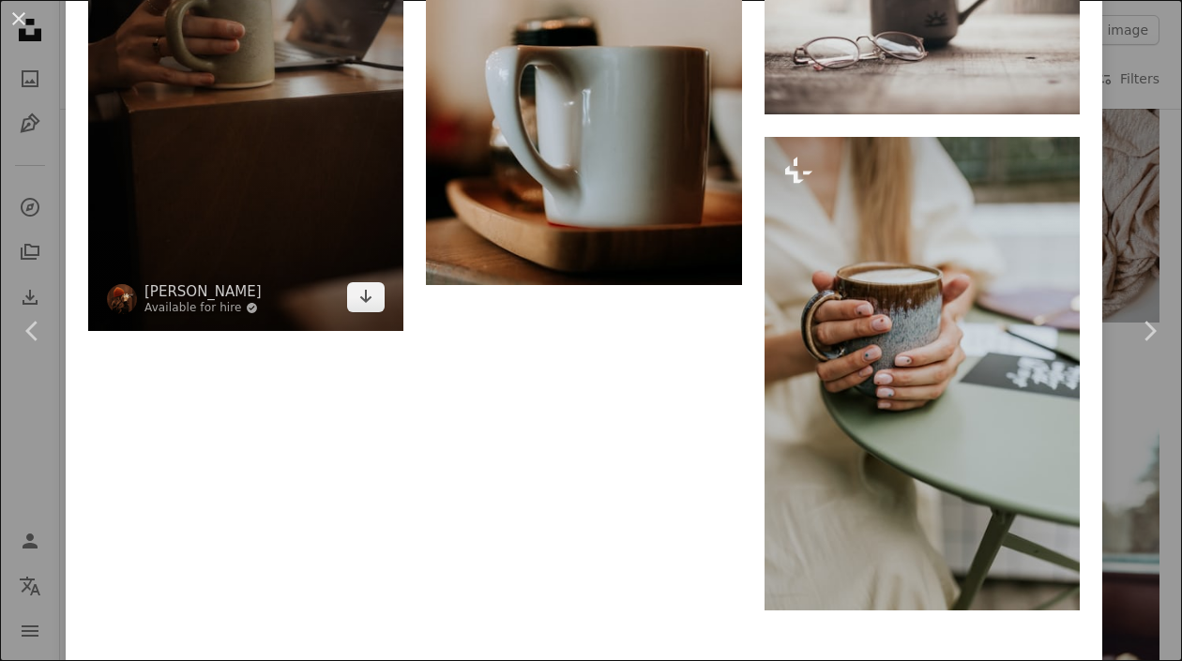
scroll to position [8619, 0]
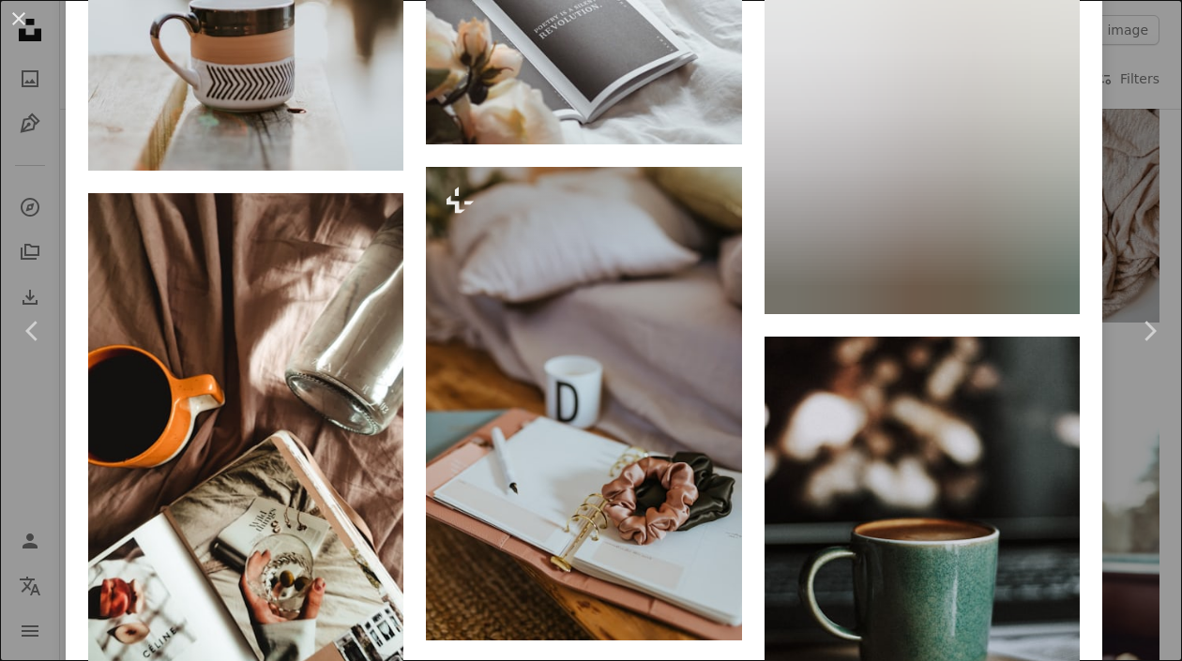
scroll to position [4783, 0]
